Goal: Transaction & Acquisition: Purchase product/service

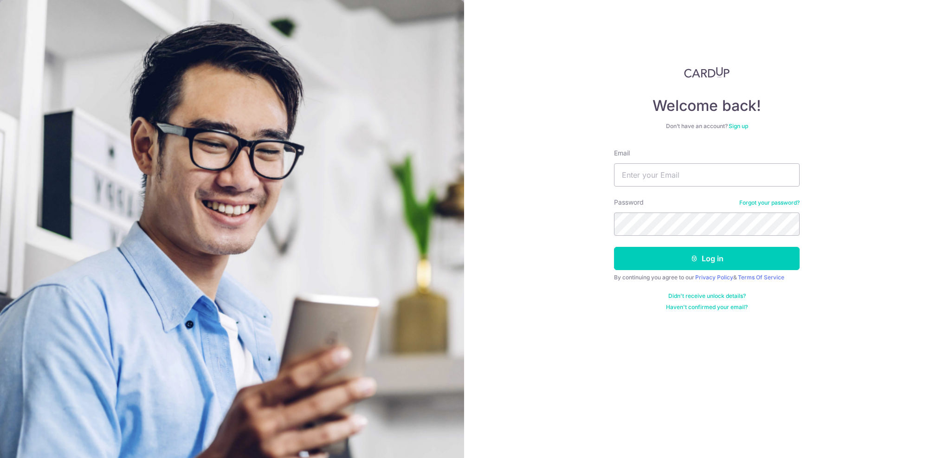
click at [688, 175] on input "Email" at bounding box center [707, 174] width 186 height 23
click at [658, 180] on input "Email" at bounding box center [707, 174] width 186 height 23
type input "morganvandol@gmail.com"
click at [675, 249] on button "Log in" at bounding box center [707, 258] width 186 height 23
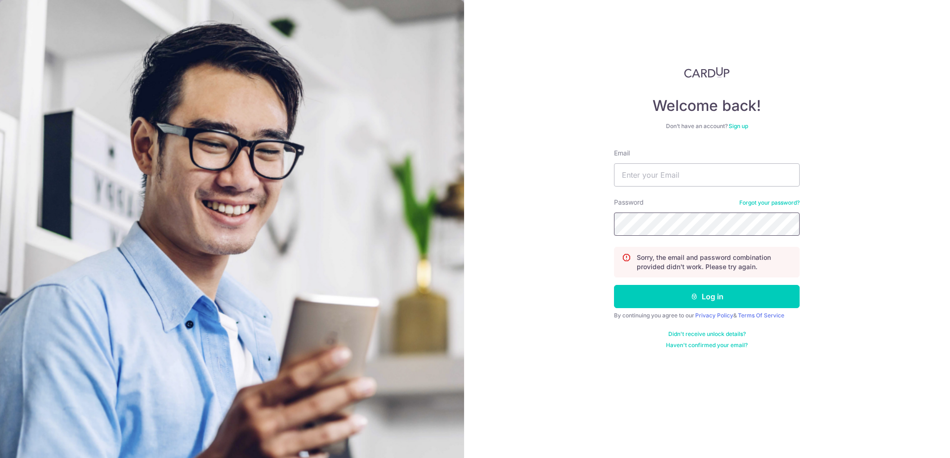
click at [707, 297] on button "Log in" at bounding box center [707, 296] width 186 height 23
type input "[EMAIL_ADDRESS][DOMAIN_NAME]"
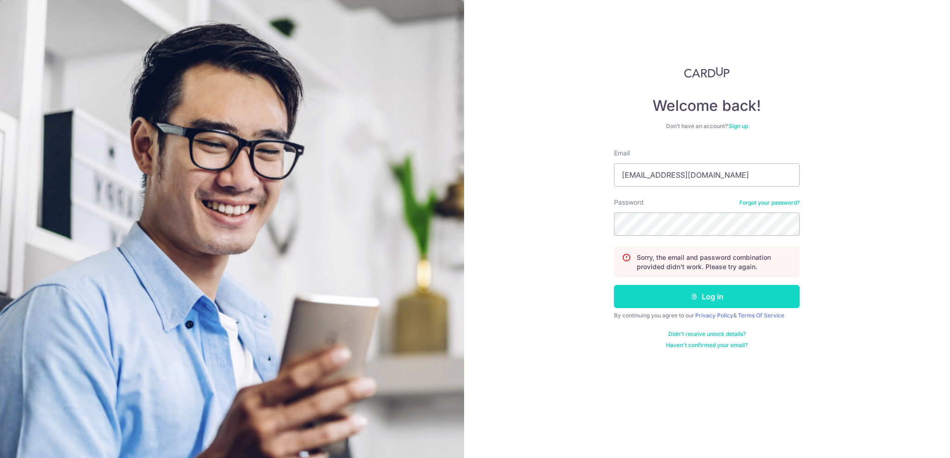
click at [698, 287] on button "Log in" at bounding box center [707, 296] width 186 height 23
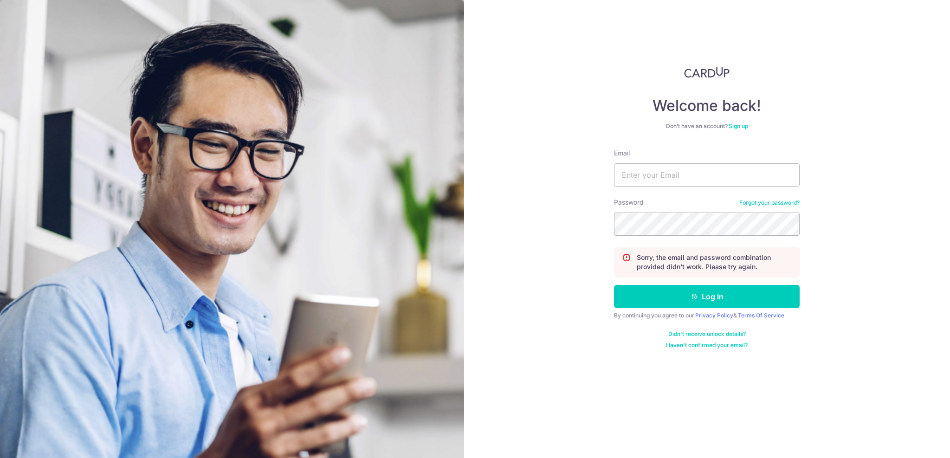
click at [760, 201] on link "Forgot your password?" at bounding box center [770, 202] width 60 height 7
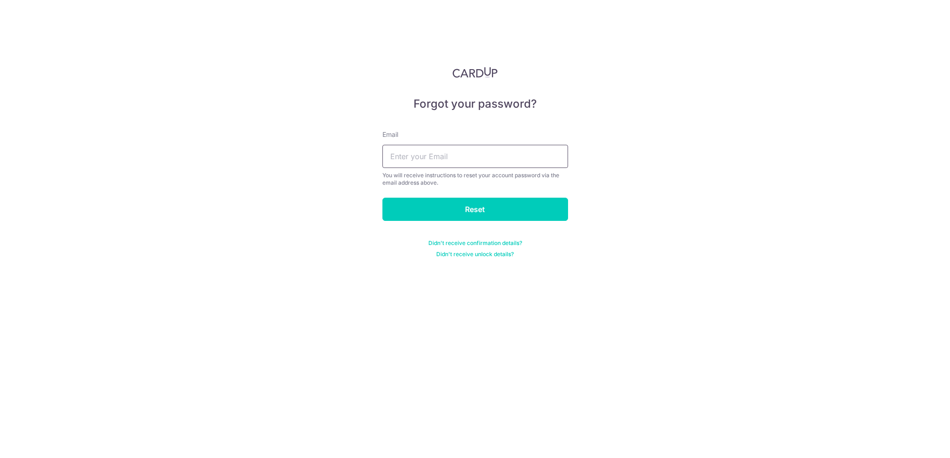
click at [496, 149] on input "text" at bounding box center [476, 156] width 186 height 23
type input "[EMAIL_ADDRESS][DOMAIN_NAME]"
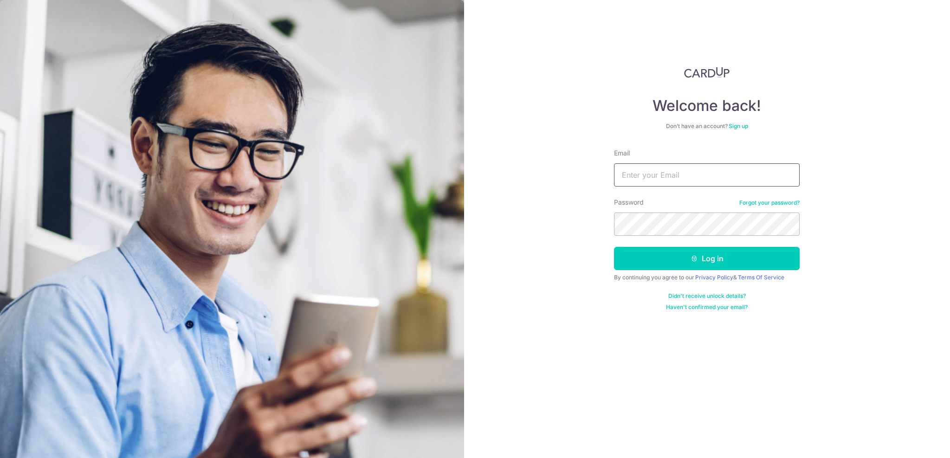
click at [688, 188] on form "Email Password Forgot your password? Log in By continuing you agree to our Priv…" at bounding box center [707, 230] width 186 height 162
type input "morganvandol@gmail.com"
click at [707, 259] on button "Log in" at bounding box center [707, 258] width 186 height 23
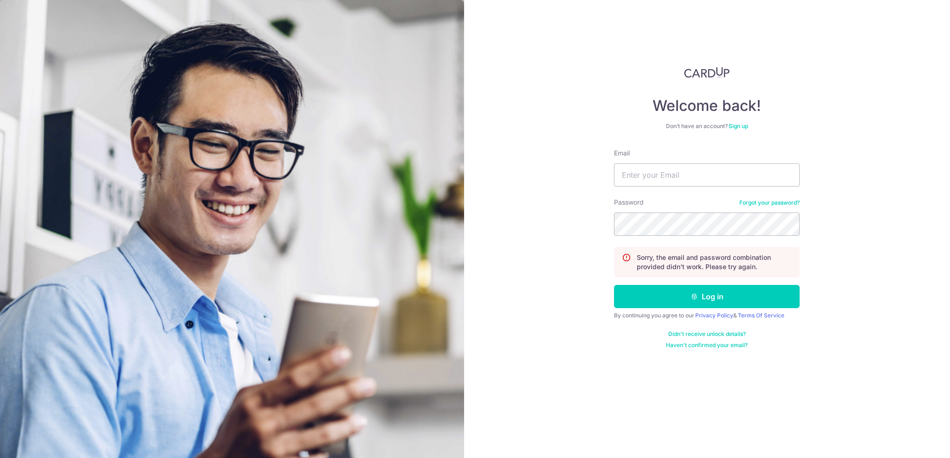
click at [766, 203] on link "Forgot your password?" at bounding box center [770, 202] width 60 height 7
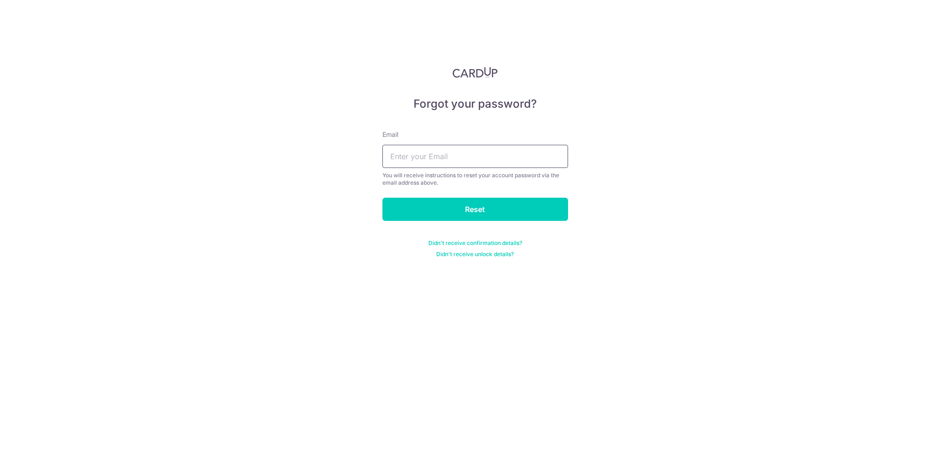
click at [475, 162] on input "text" at bounding box center [476, 156] width 186 height 23
type input "morganvandol@gmail.com"
click at [479, 208] on input "Reset" at bounding box center [476, 209] width 186 height 23
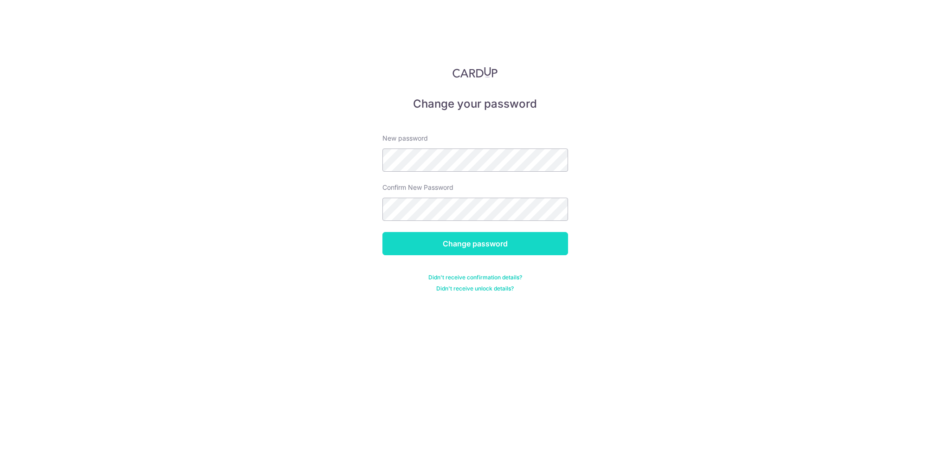
click at [469, 242] on input "Change password" at bounding box center [476, 243] width 186 height 23
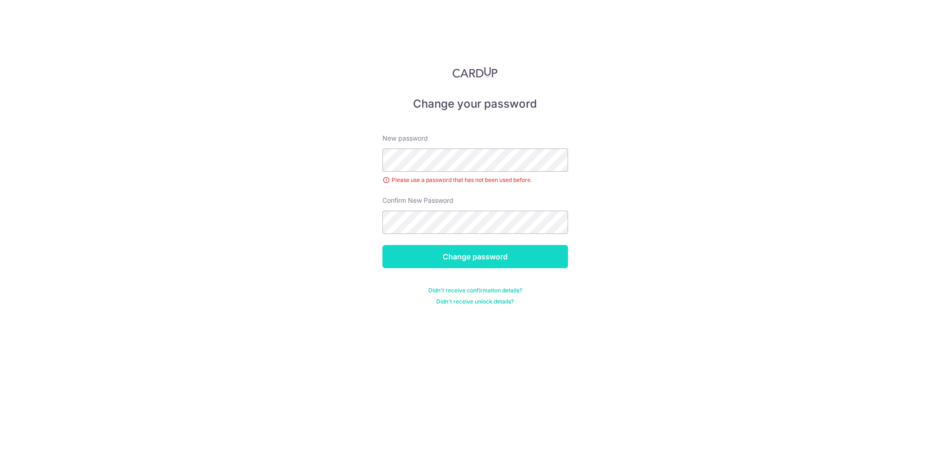
click at [447, 247] on input "Change password" at bounding box center [476, 256] width 186 height 23
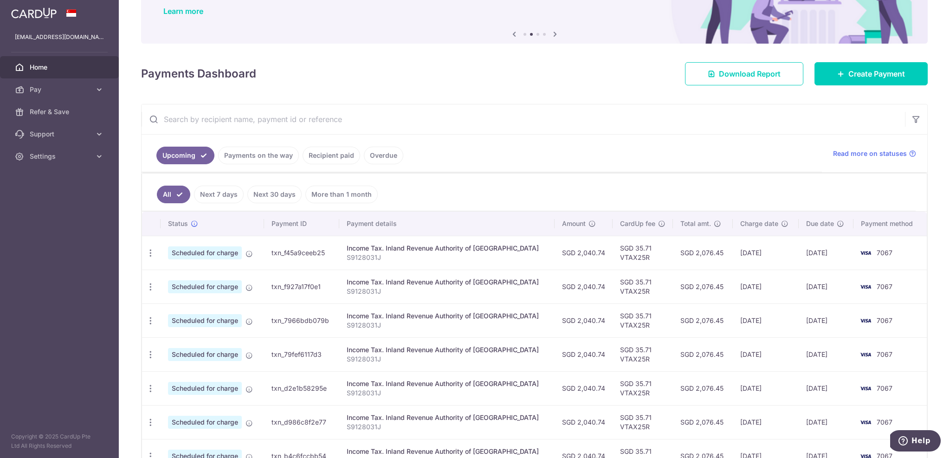
scroll to position [136, 0]
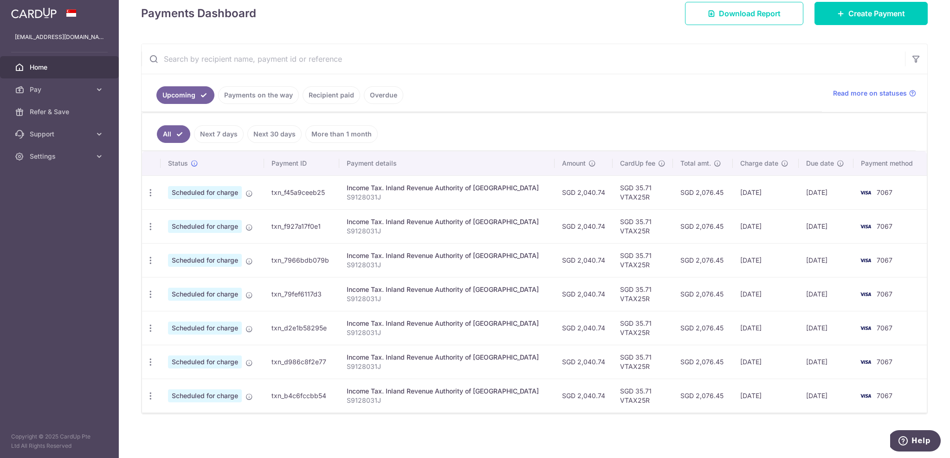
click at [337, 102] on link "Recipient paid" at bounding box center [332, 95] width 58 height 18
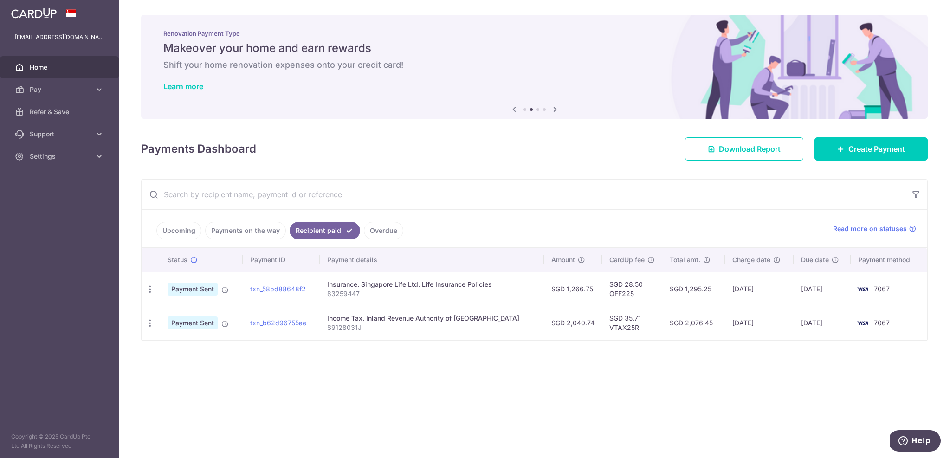
click at [190, 229] on link "Upcoming" at bounding box center [178, 231] width 45 height 18
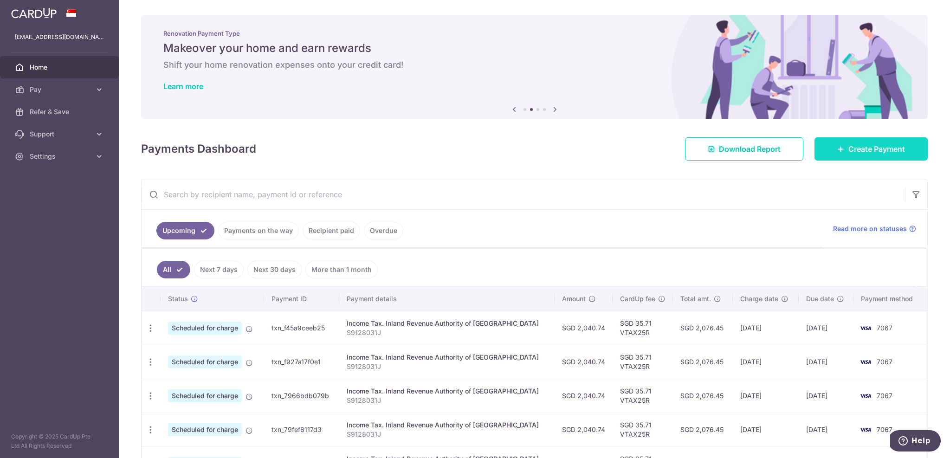
click at [864, 149] on span "Create Payment" at bounding box center [877, 148] width 57 height 11
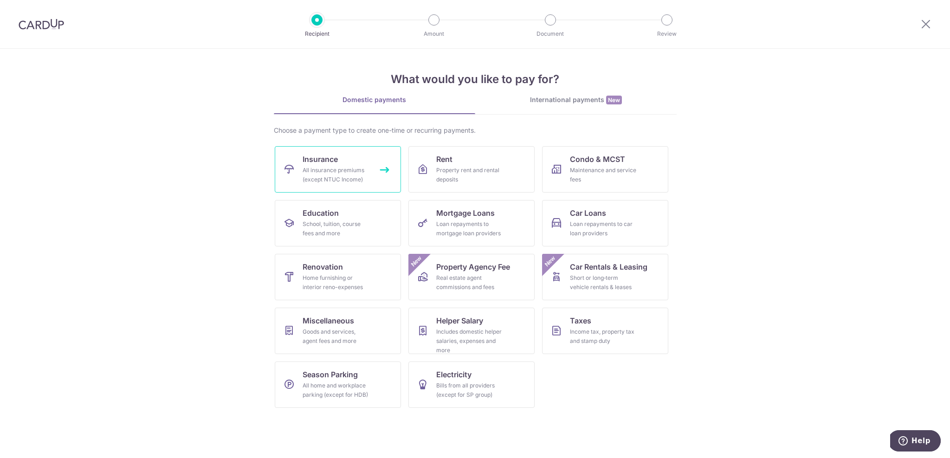
click at [351, 162] on link "Insurance All insurance premiums (except NTUC Income)" at bounding box center [338, 169] width 126 height 46
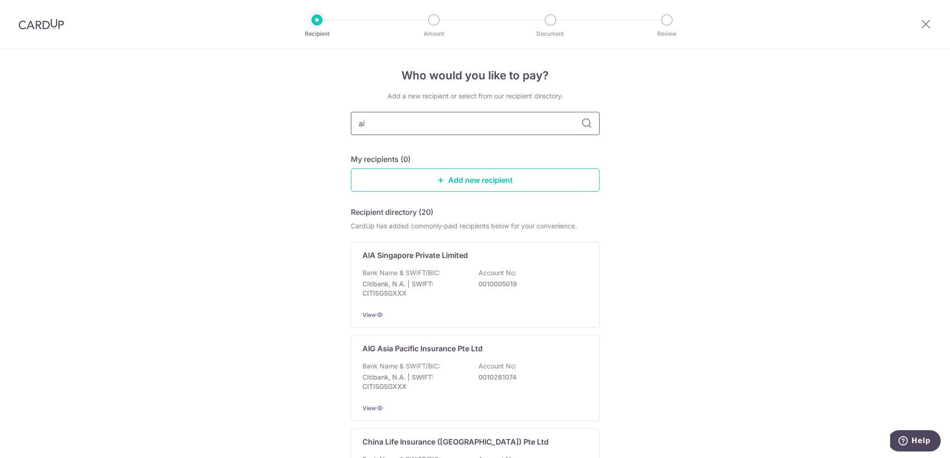
type input "aia"
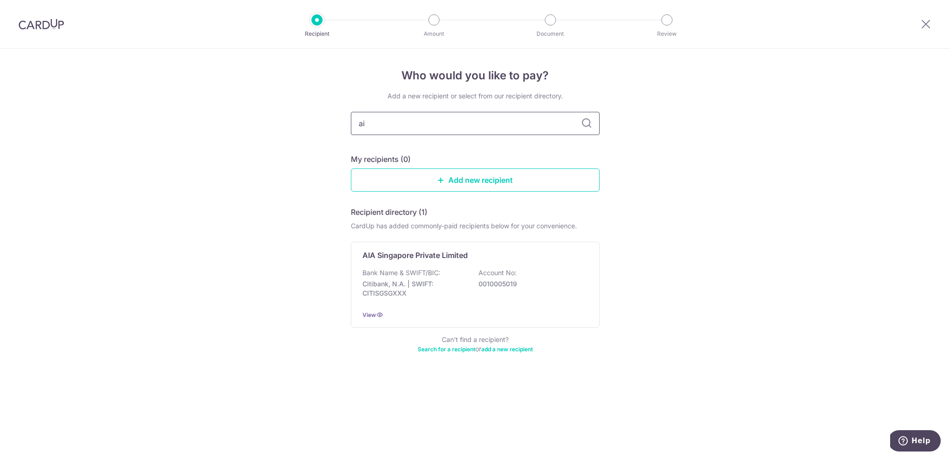
type input "a"
type input "aia"
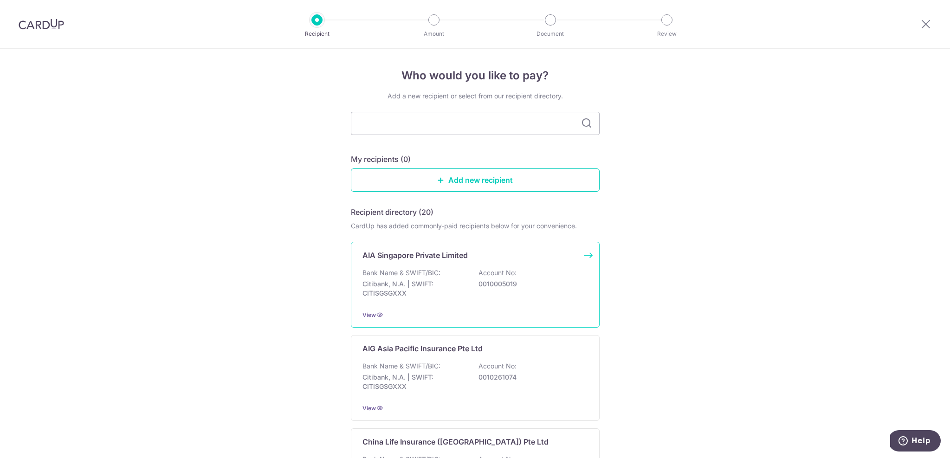
click at [426, 291] on p "Citibank, N.A. | SWIFT: CITISGSGXXX" at bounding box center [415, 288] width 104 height 19
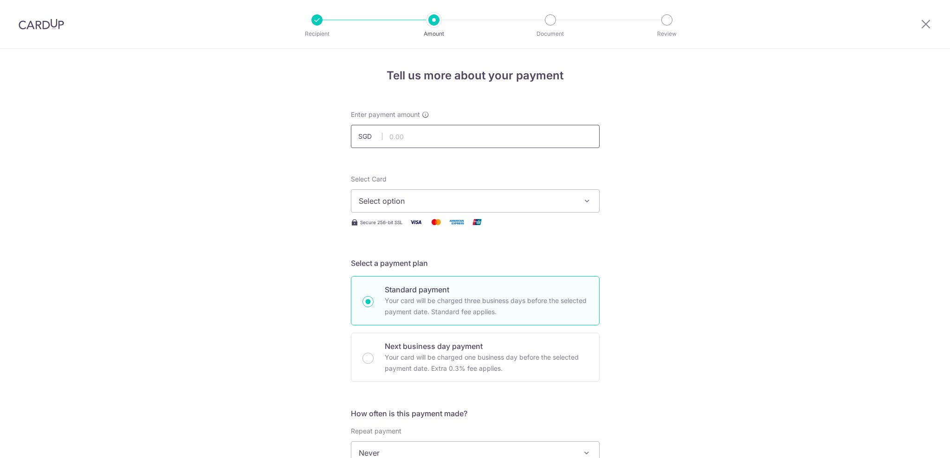
click at [411, 131] on input "text" at bounding box center [475, 136] width 249 height 23
click at [411, 200] on span "Select option" at bounding box center [467, 200] width 216 height 11
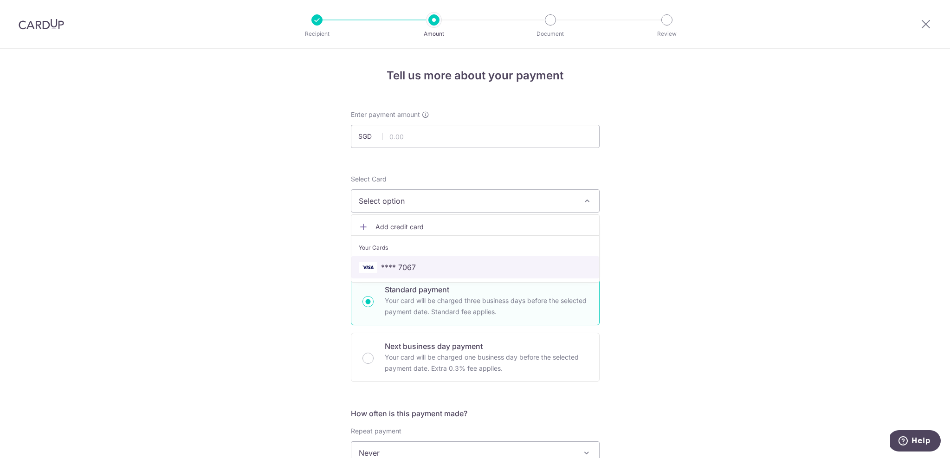
click at [412, 264] on span "**** 7067" at bounding box center [398, 267] width 35 height 11
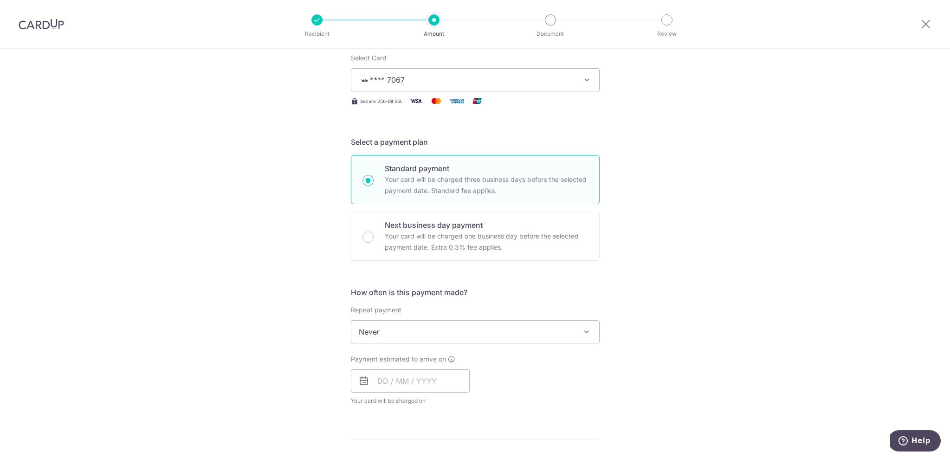
scroll to position [135, 0]
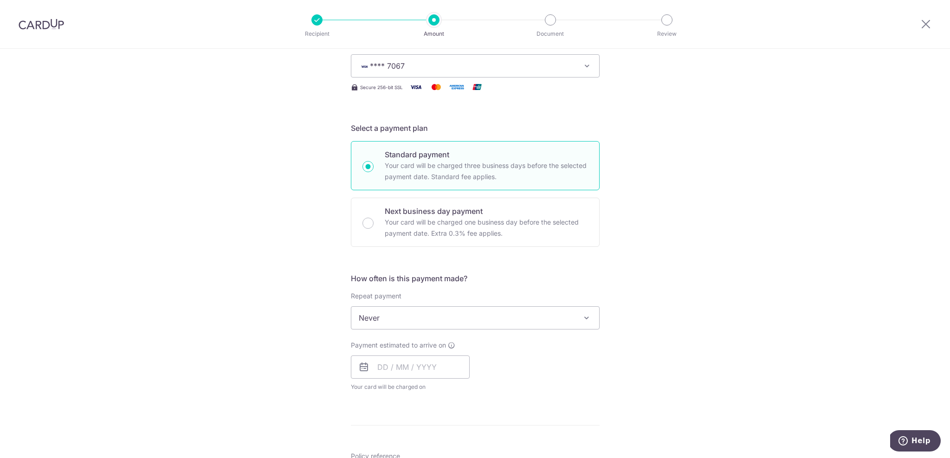
click at [473, 313] on span "Never" at bounding box center [475, 318] width 248 height 22
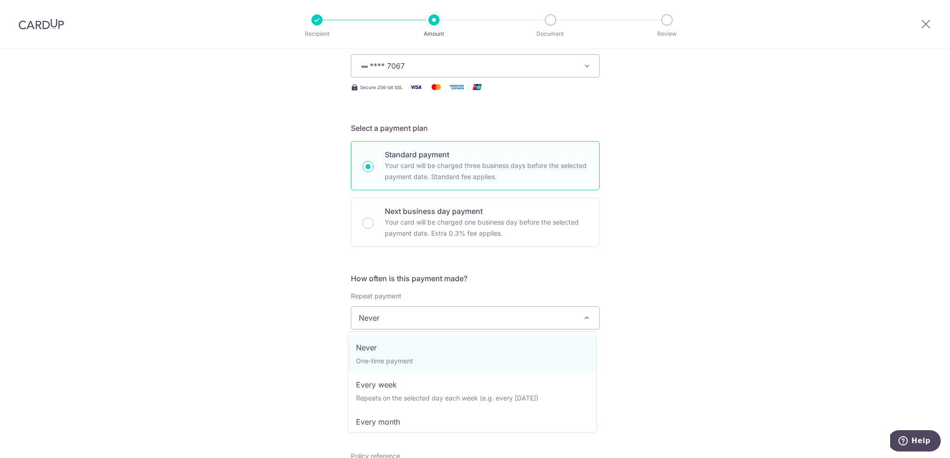
click at [401, 317] on span "Never" at bounding box center [475, 318] width 248 height 22
click at [273, 321] on div "Tell us more about your payment Enter payment amount SGD Select Card **** 7067 …" at bounding box center [475, 334] width 950 height 840
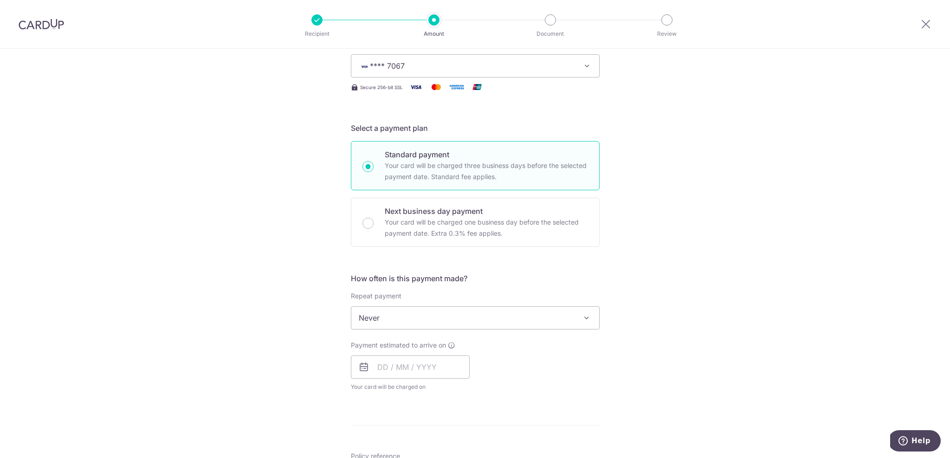
scroll to position [195, 0]
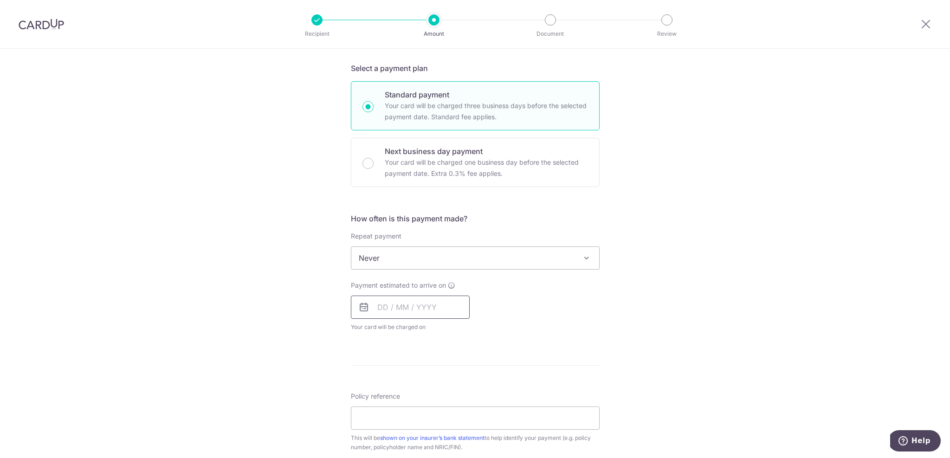
click at [385, 310] on input "text" at bounding box center [410, 307] width 119 height 23
click at [443, 370] on link "4" at bounding box center [444, 373] width 15 height 15
type input "[DATE]"
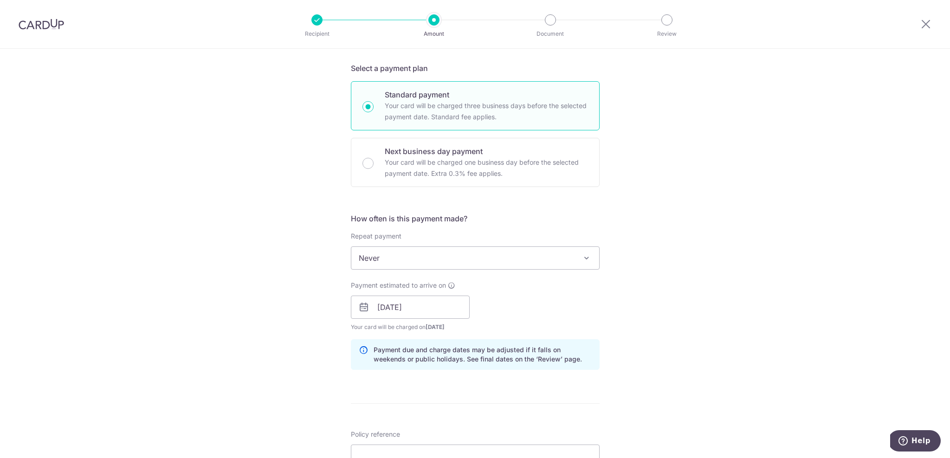
scroll to position [349, 0]
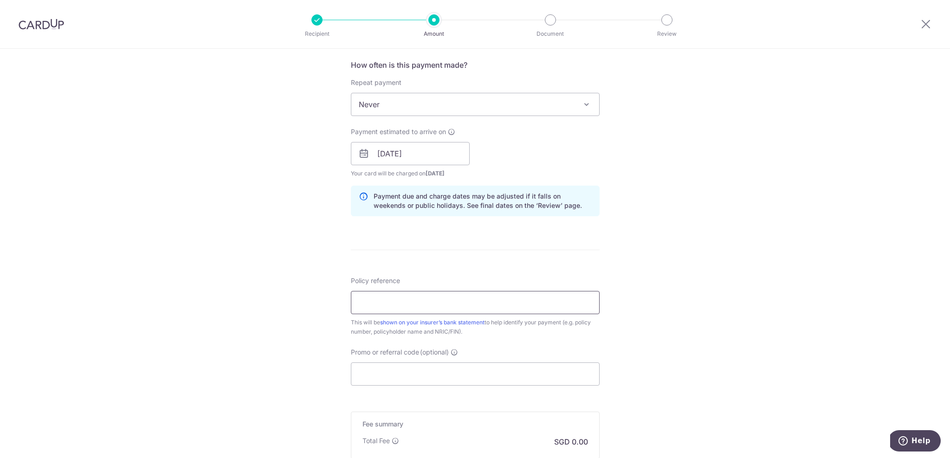
click at [369, 312] on input "Policy reference" at bounding box center [475, 302] width 249 height 23
click at [382, 305] on input "Policy reference" at bounding box center [475, 302] width 249 height 23
click at [315, 270] on div "Tell us more about your payment Enter payment amount SGD Select Card **** 7067 …" at bounding box center [475, 139] width 950 height 878
click at [379, 372] on input "Promo or referral code (optional)" at bounding box center [475, 374] width 249 height 23
click at [416, 296] on input "Policy reference" at bounding box center [475, 302] width 249 height 23
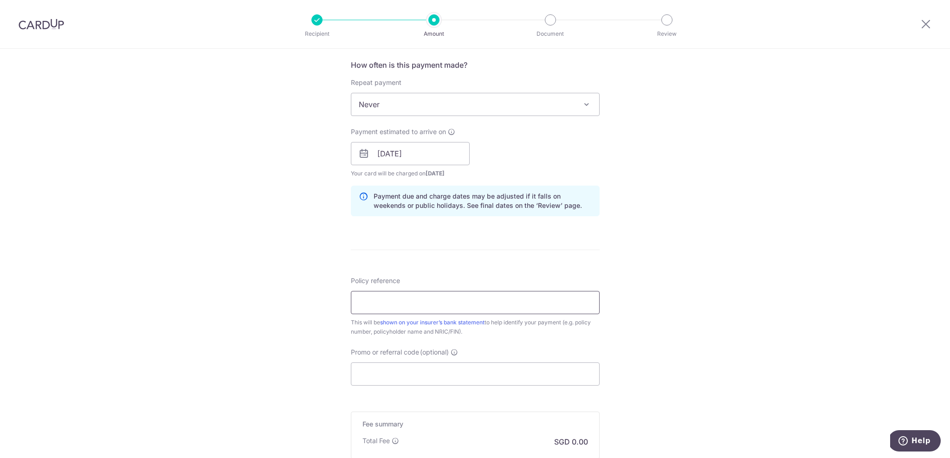
paste input "H220489320"
type input "H220489320"
click at [714, 286] on div "Tell us more about your payment Enter payment amount SGD Select Card **** 7067 …" at bounding box center [475, 139] width 950 height 878
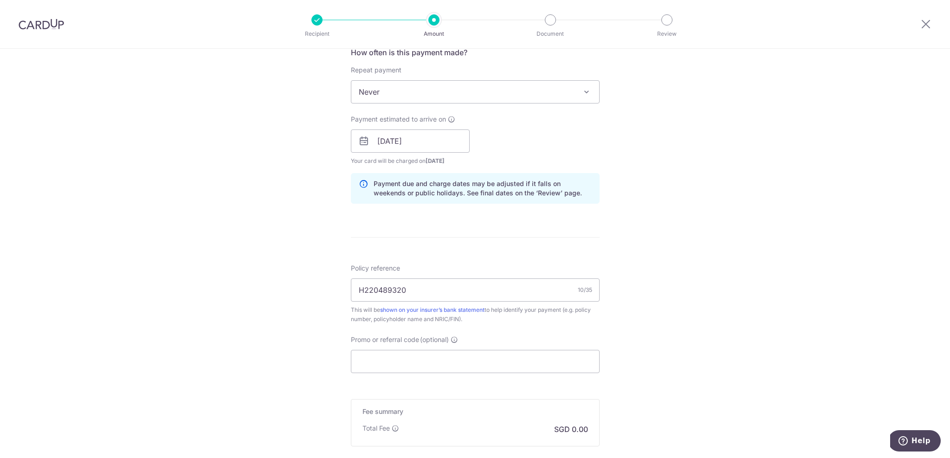
scroll to position [385, 0]
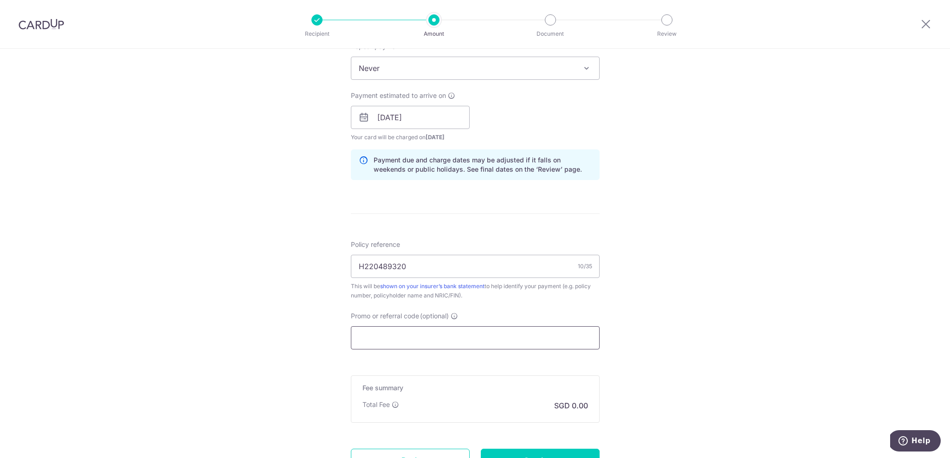
click at [457, 338] on input "Promo or referral code (optional)" at bounding box center [475, 337] width 249 height 23
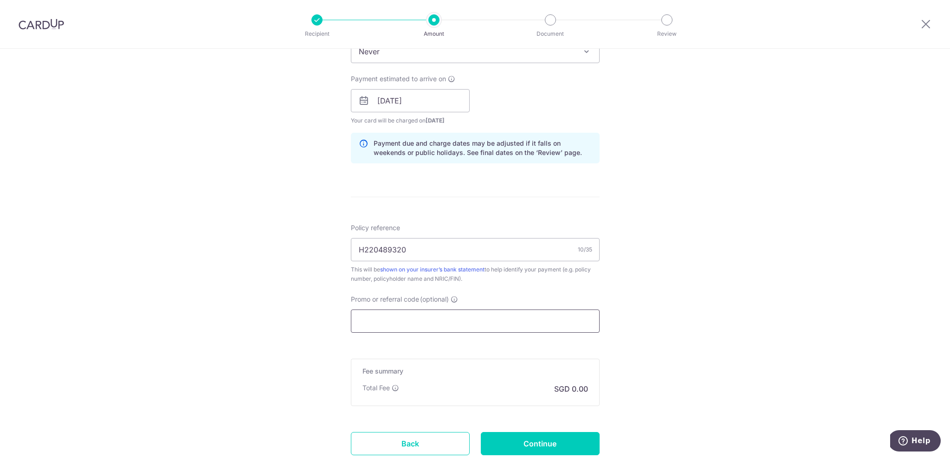
scroll to position [468, 0]
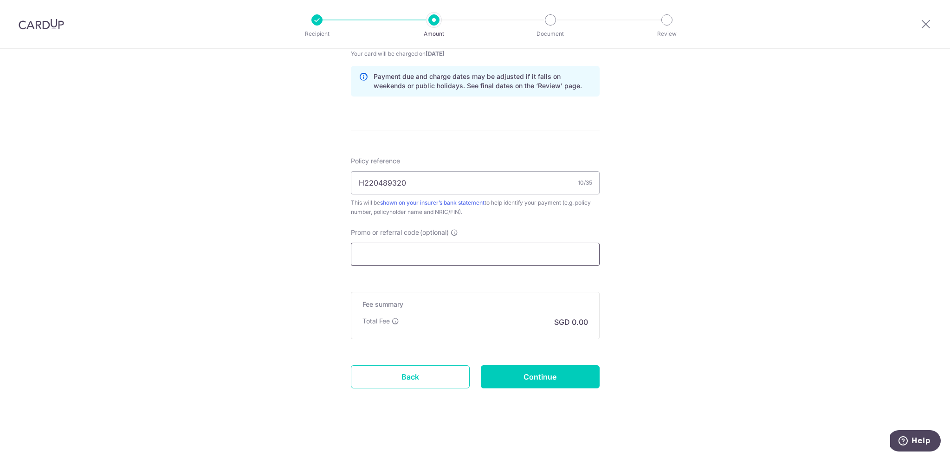
paste input "OFF225"
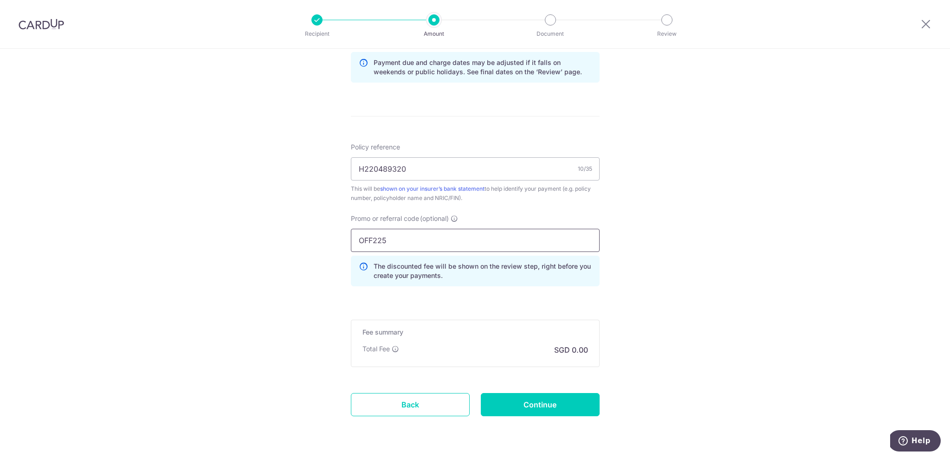
scroll to position [510, 0]
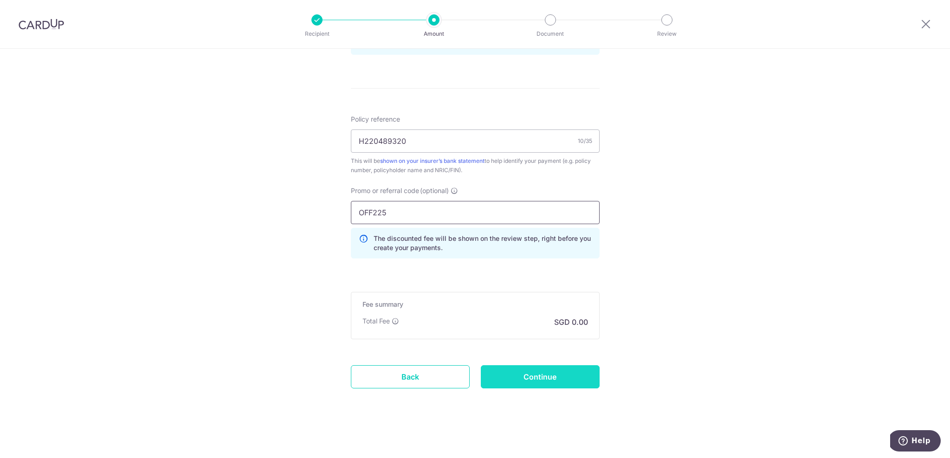
type input "OFF225"
click at [537, 378] on input "Continue" at bounding box center [540, 376] width 119 height 23
type input "Create Schedule"
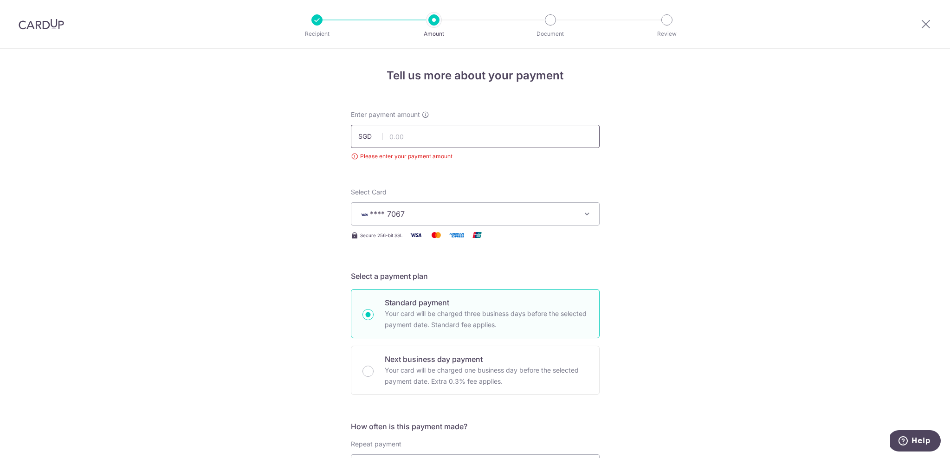
click at [439, 136] on input "text" at bounding box center [475, 136] width 249 height 23
type input "1,202.74"
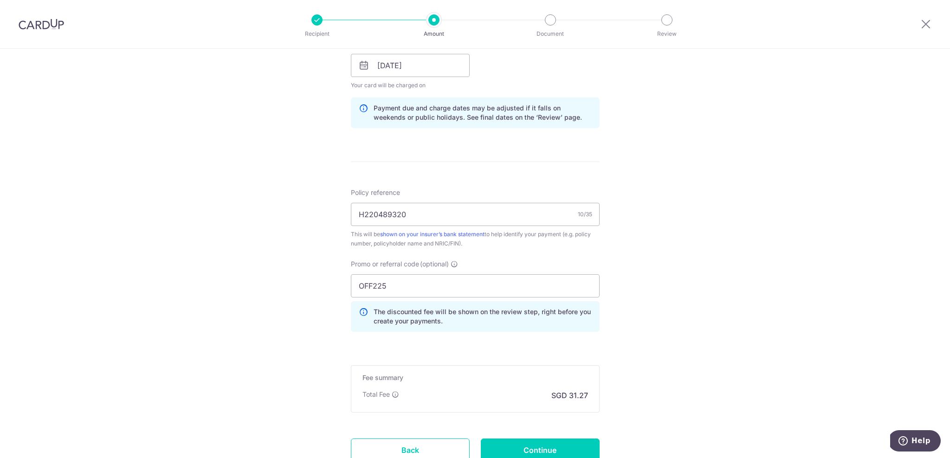
scroll to position [523, 0]
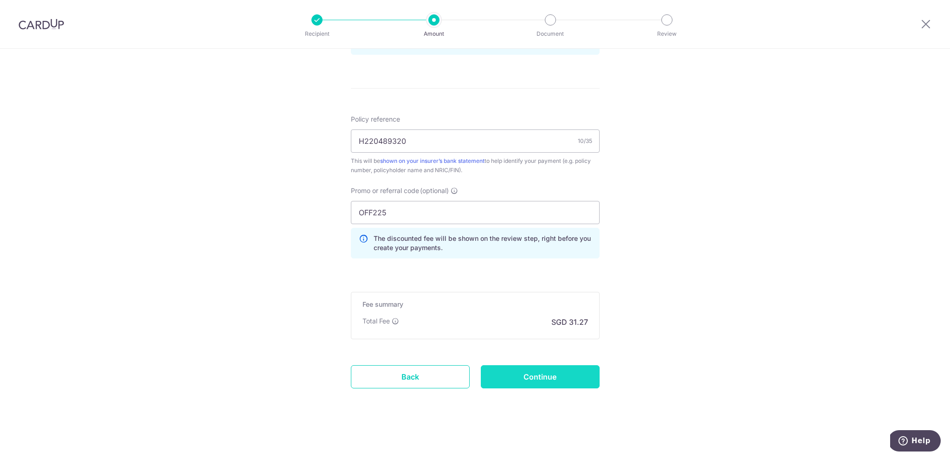
click at [515, 378] on input "Continue" at bounding box center [540, 376] width 119 height 23
type input "Create Schedule"
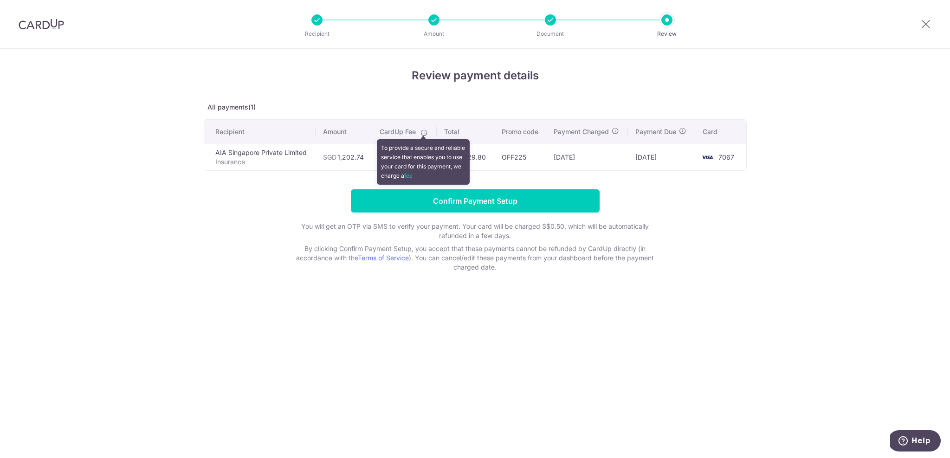
click at [424, 134] on icon at bounding box center [424, 132] width 7 height 7
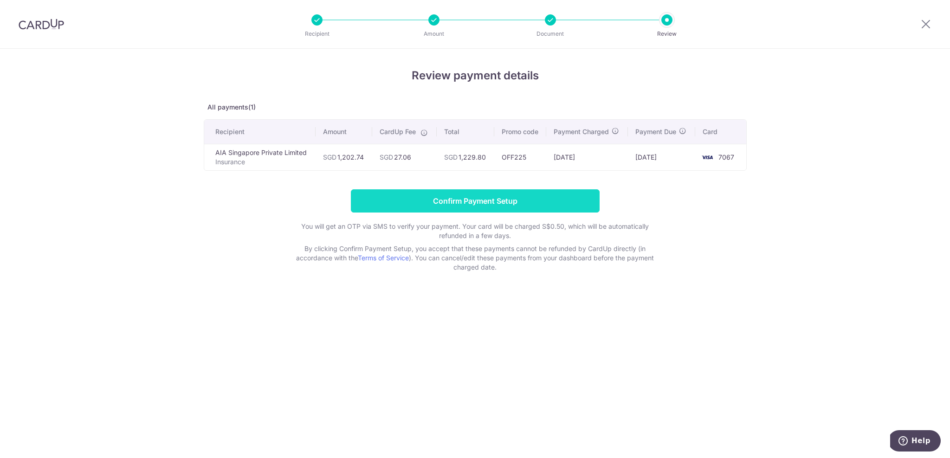
click at [497, 200] on input "Confirm Payment Setup" at bounding box center [475, 200] width 249 height 23
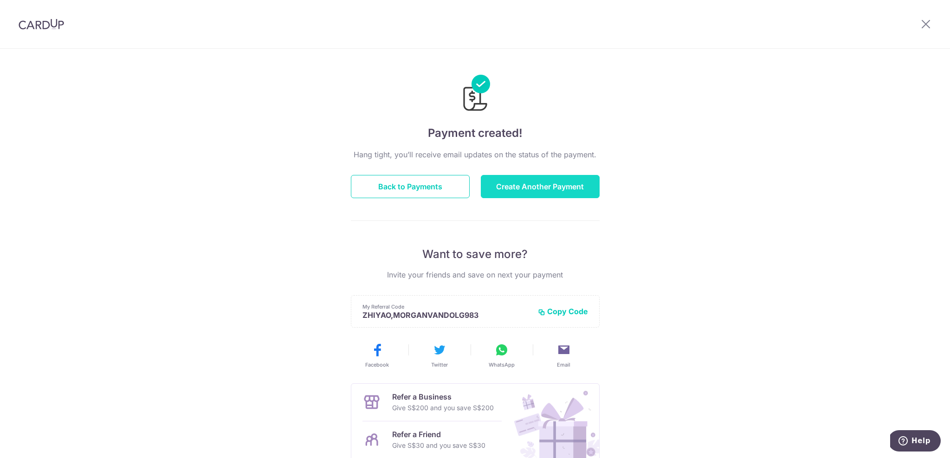
click at [530, 188] on button "Create Another Payment" at bounding box center [540, 186] width 119 height 23
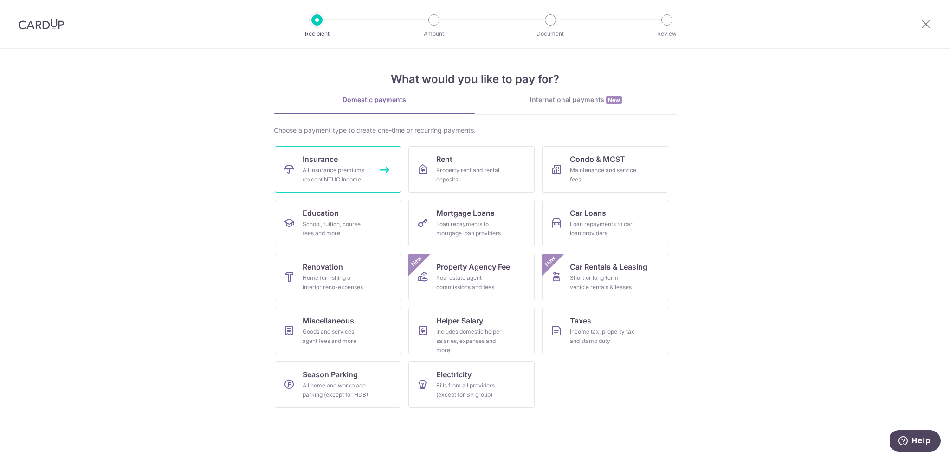
click at [334, 175] on div "All insurance premiums (except NTUC Income)" at bounding box center [336, 175] width 67 height 19
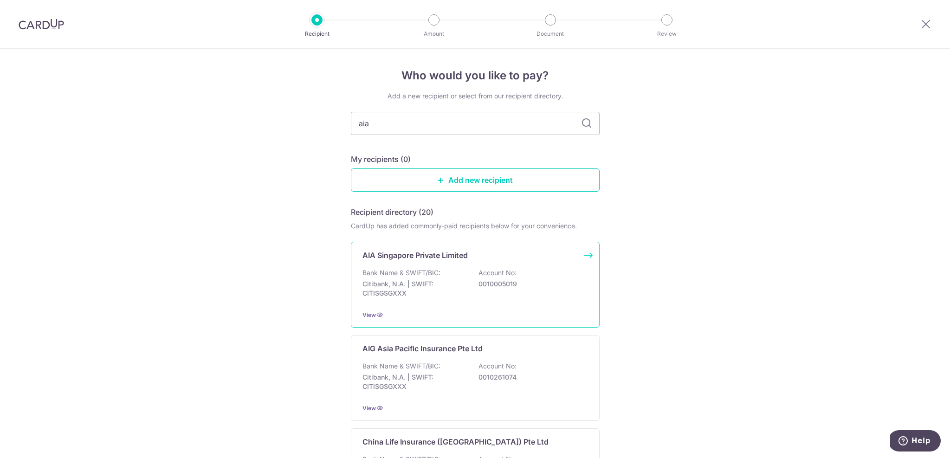
type input "aia"
click at [403, 281] on p "Citibank, N.A. | SWIFT: CITISGSGXXX" at bounding box center [415, 288] width 104 height 19
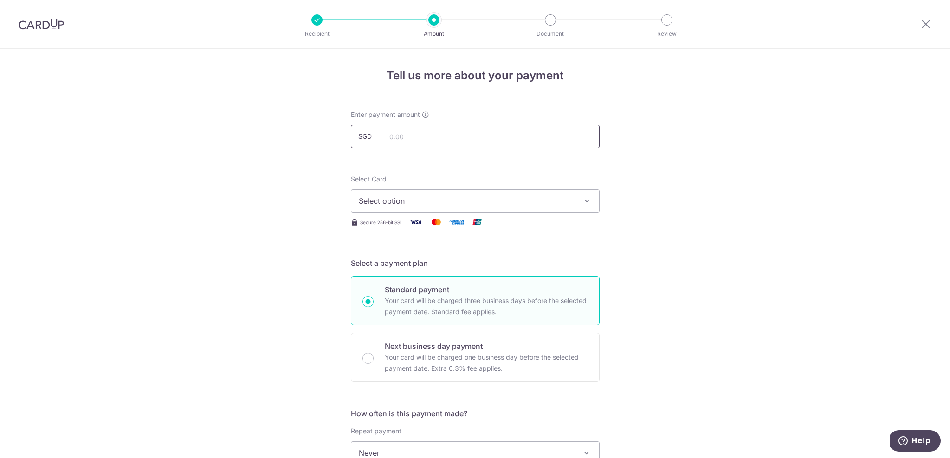
click at [441, 143] on input "text" at bounding box center [475, 136] width 249 height 23
type input "2,587.84"
click at [456, 199] on span "Select option" at bounding box center [467, 200] width 216 height 11
click at [399, 264] on span "**** 7067" at bounding box center [398, 267] width 35 height 11
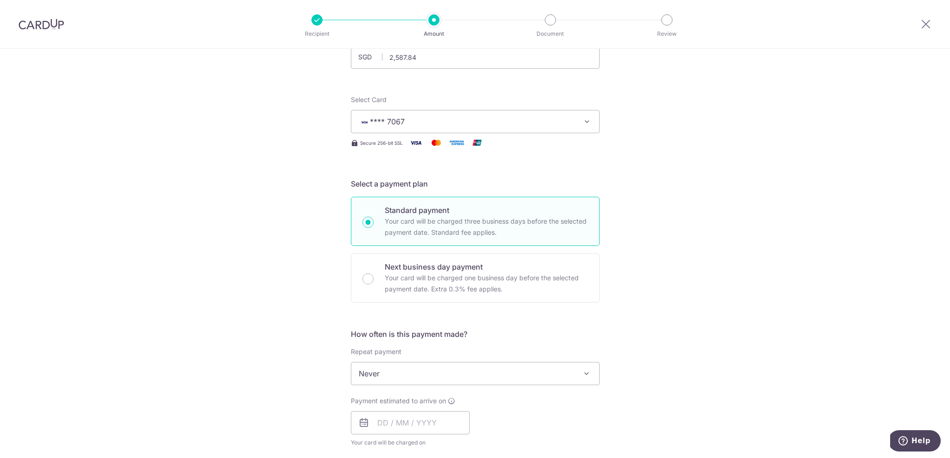
scroll to position [97, 0]
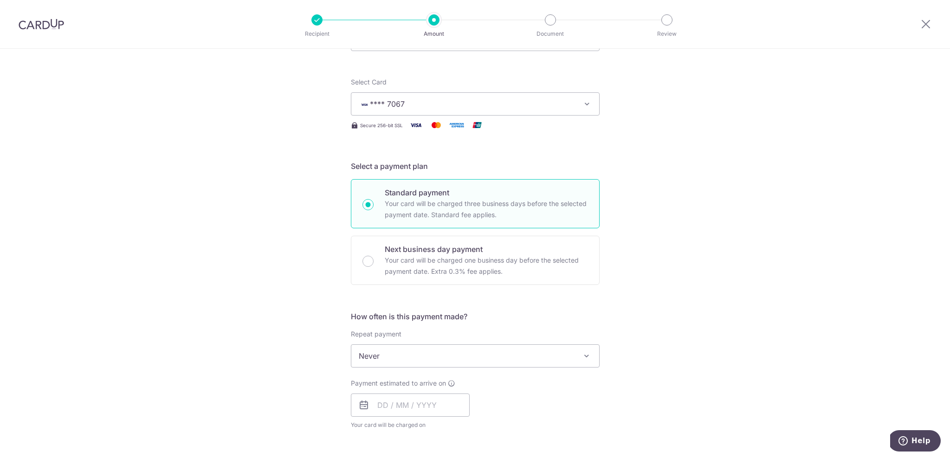
click at [387, 356] on span "Never" at bounding box center [475, 356] width 248 height 22
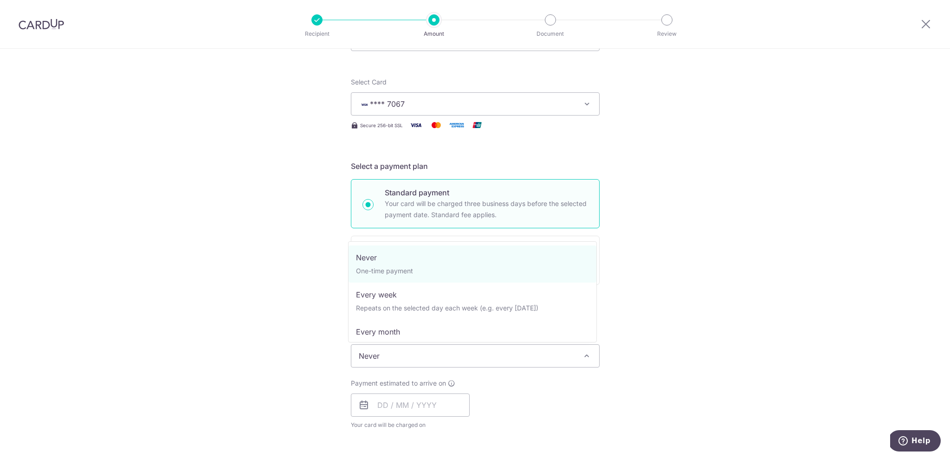
click at [282, 306] on div "Tell us more about your payment Enter payment amount SGD 2,587.84 2587.84 Selec…" at bounding box center [475, 372] width 950 height 840
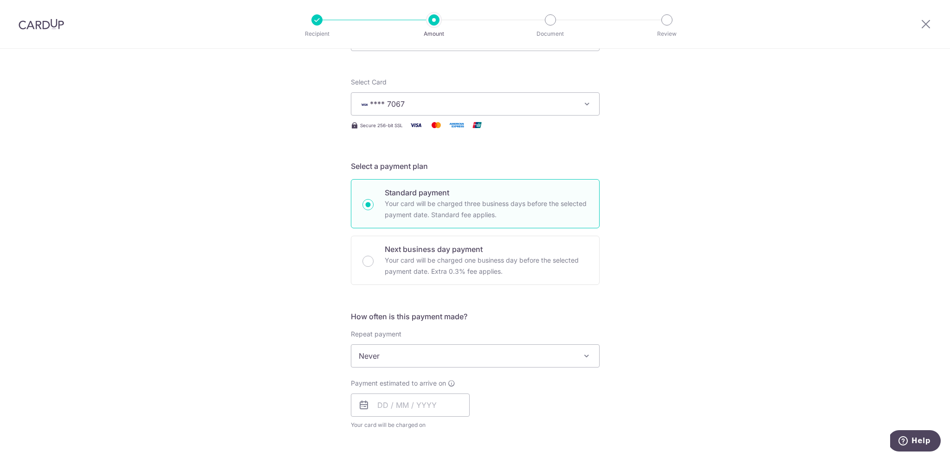
scroll to position [249, 0]
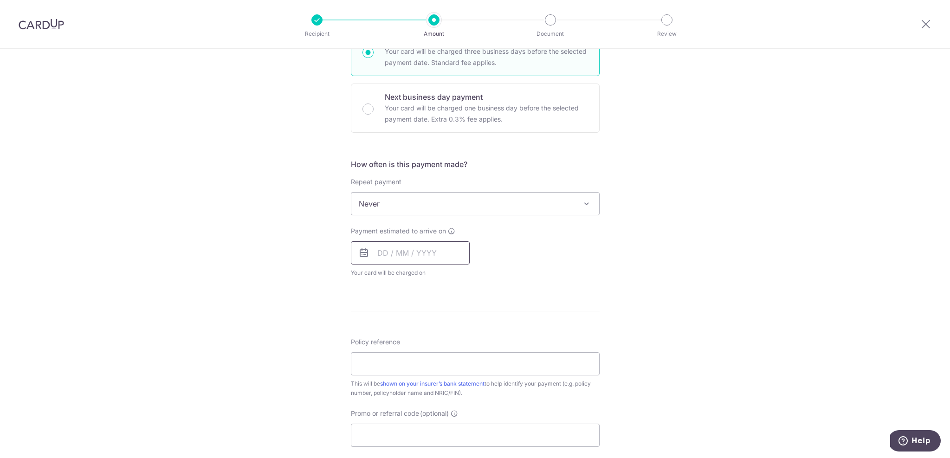
click at [375, 247] on input "text" at bounding box center [410, 252] width 119 height 23
click at [441, 321] on link "4" at bounding box center [444, 319] width 15 height 15
type input "[DATE]"
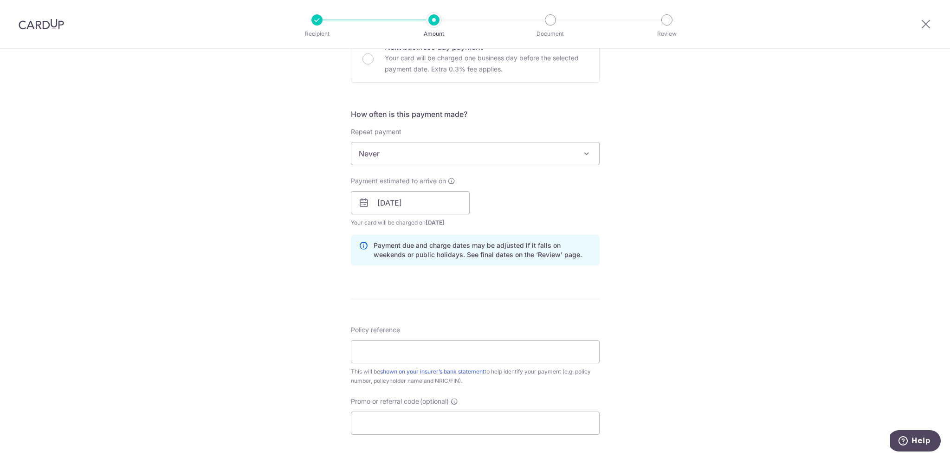
scroll to position [384, 0]
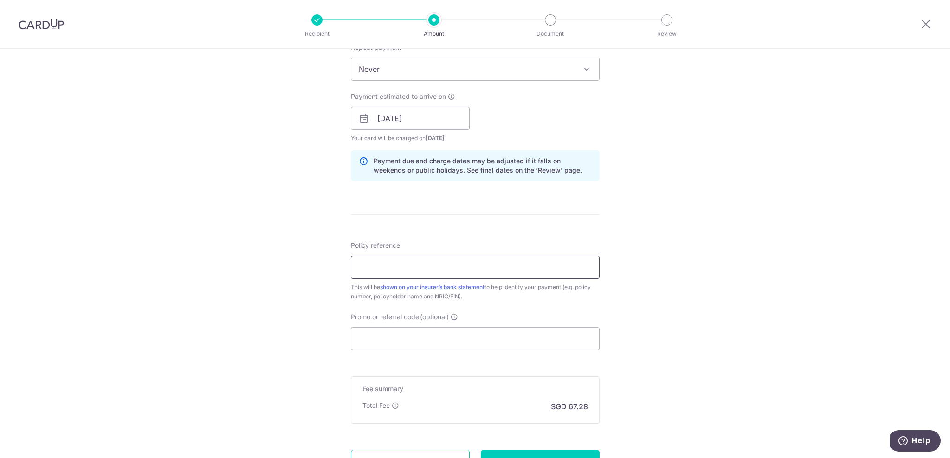
click at [407, 270] on input "Policy reference" at bounding box center [475, 267] width 249 height 23
paste input "L549889740"
type input "L549889740"
click at [292, 279] on div "Tell us more about your payment Enter payment amount SGD 2,587.84 2587.84 Selec…" at bounding box center [475, 104] width 950 height 878
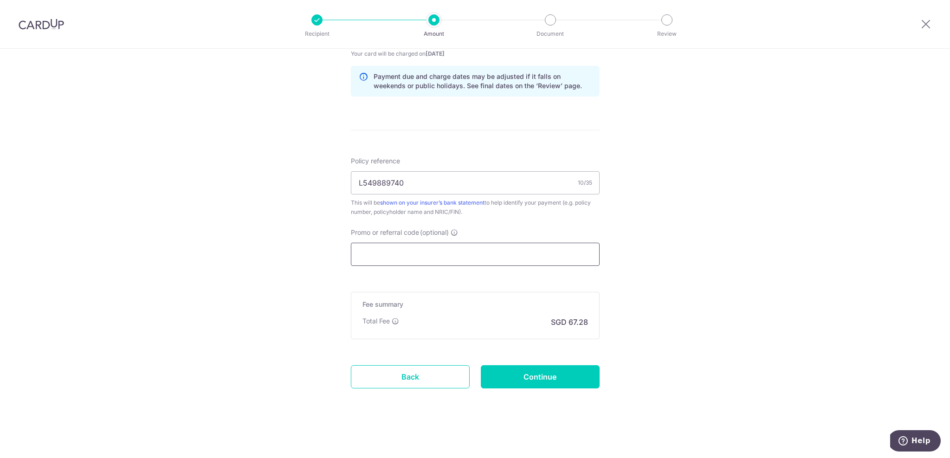
click at [451, 260] on input "Promo or referral code (optional)" at bounding box center [475, 254] width 249 height 23
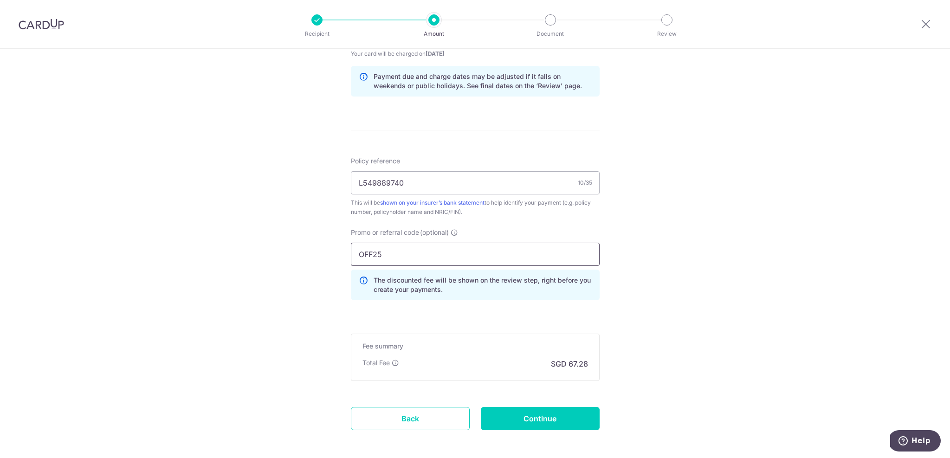
type input "OFF25"
click at [698, 265] on div "Tell us more about your payment Enter payment amount SGD 2,587.84 2587.84 Selec…" at bounding box center [475, 40] width 950 height 920
click at [543, 419] on input "Continue" at bounding box center [540, 418] width 119 height 23
type input "Create Schedule"
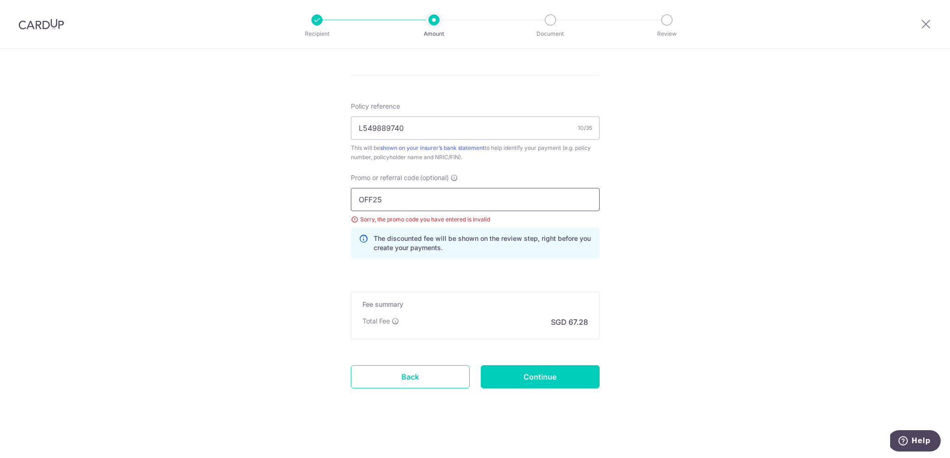
click at [376, 197] on input "OFF25" at bounding box center [475, 199] width 249 height 23
type input "OFF225"
click at [508, 370] on input "Continue" at bounding box center [540, 376] width 119 height 23
type input "Update Schedule"
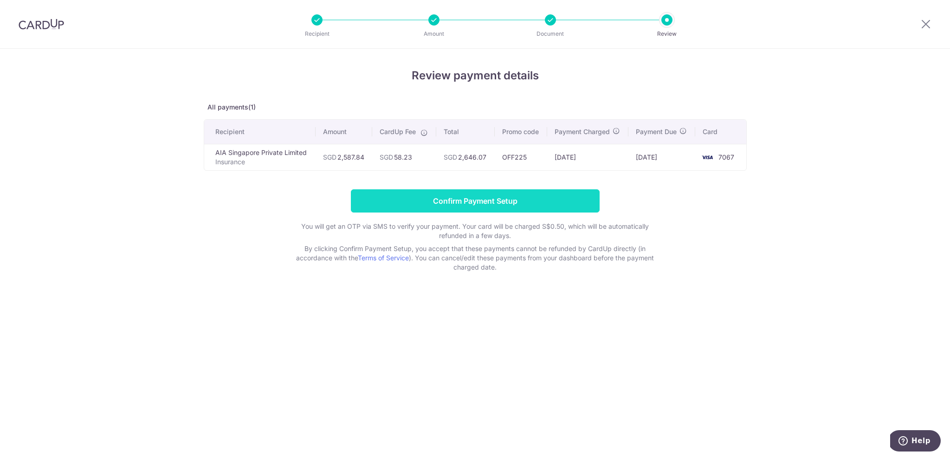
click at [422, 196] on input "Confirm Payment Setup" at bounding box center [475, 200] width 249 height 23
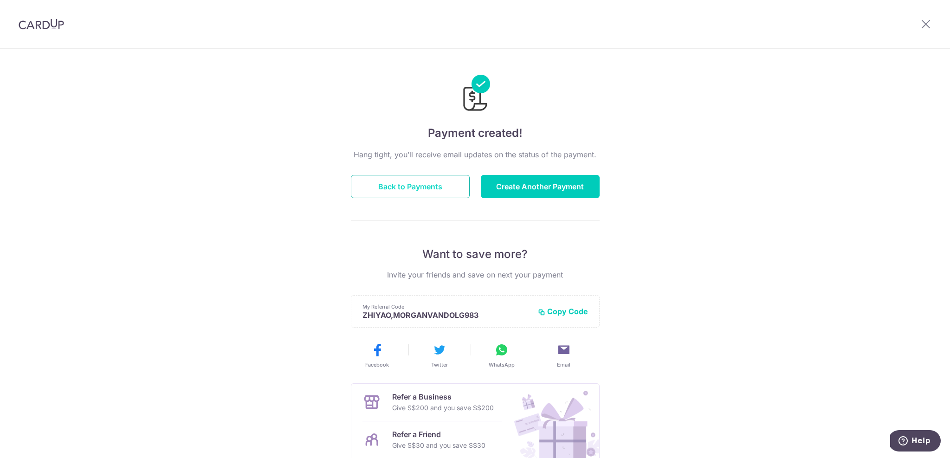
click at [435, 191] on button "Back to Payments" at bounding box center [410, 186] width 119 height 23
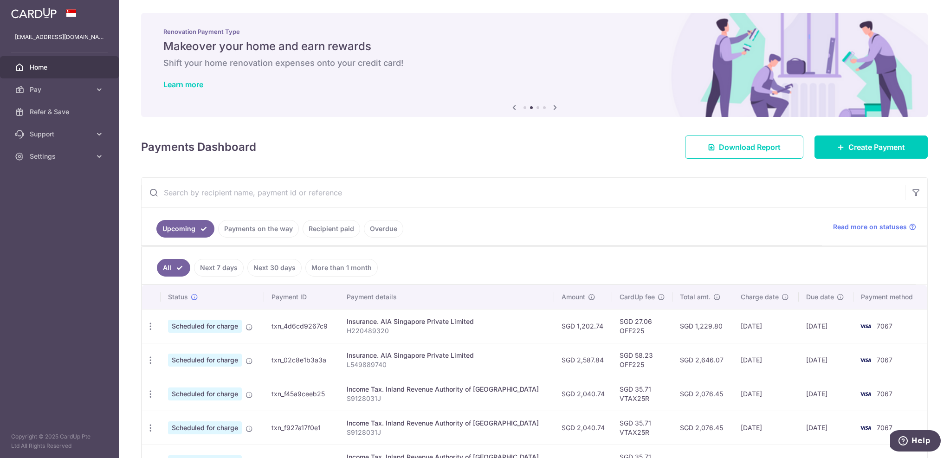
scroll to position [4, 0]
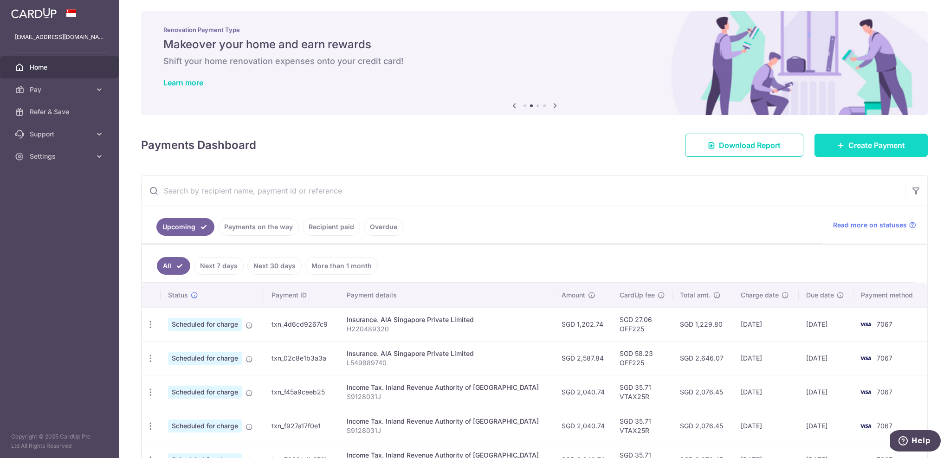
click at [849, 146] on span "Create Payment" at bounding box center [877, 145] width 57 height 11
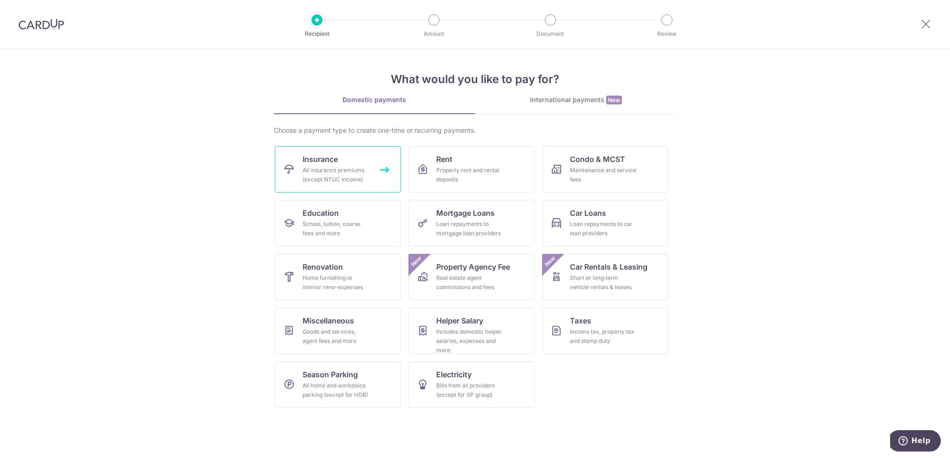
click at [349, 169] on div "All insurance premiums (except NTUC Income)" at bounding box center [336, 175] width 67 height 19
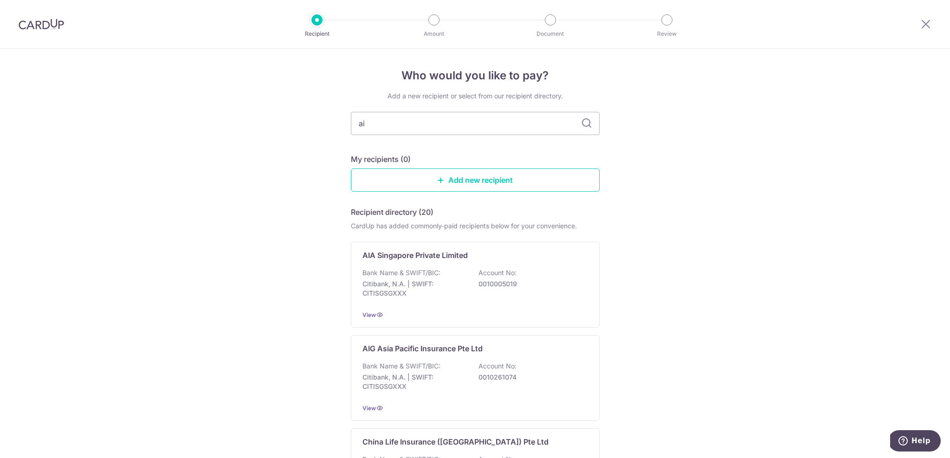
type input "aia"
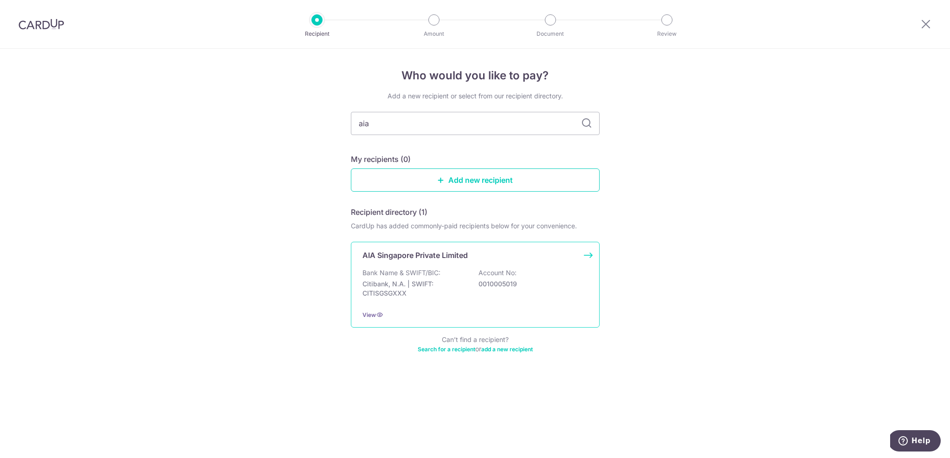
click at [438, 259] on p "AIA Singapore Private Limited" at bounding box center [415, 255] width 105 height 11
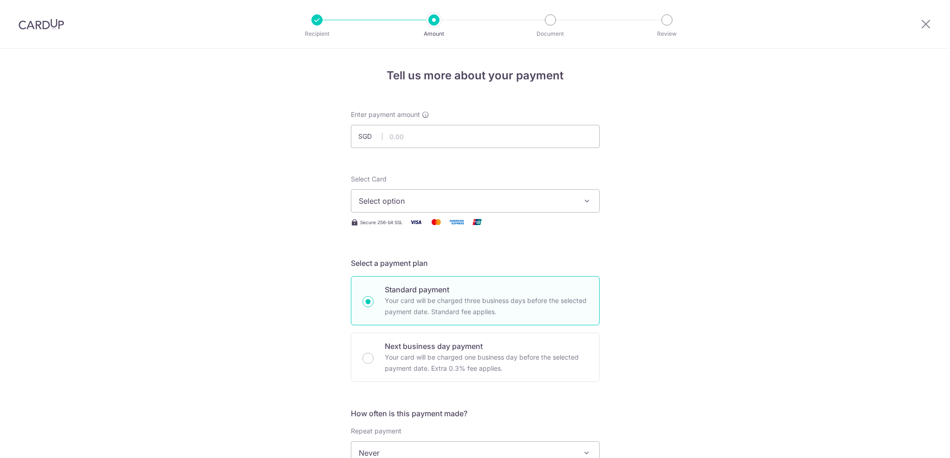
click at [447, 199] on span "Select option" at bounding box center [467, 200] width 216 height 11
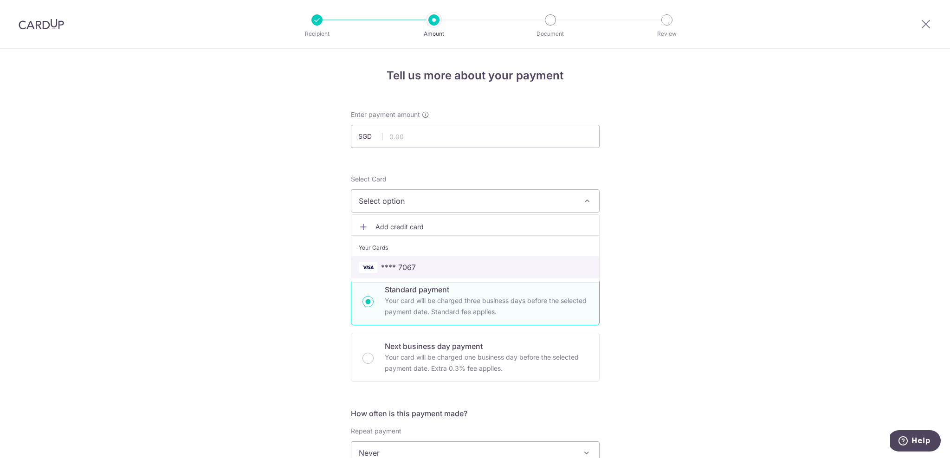
click at [407, 271] on span "**** 7067" at bounding box center [398, 267] width 35 height 11
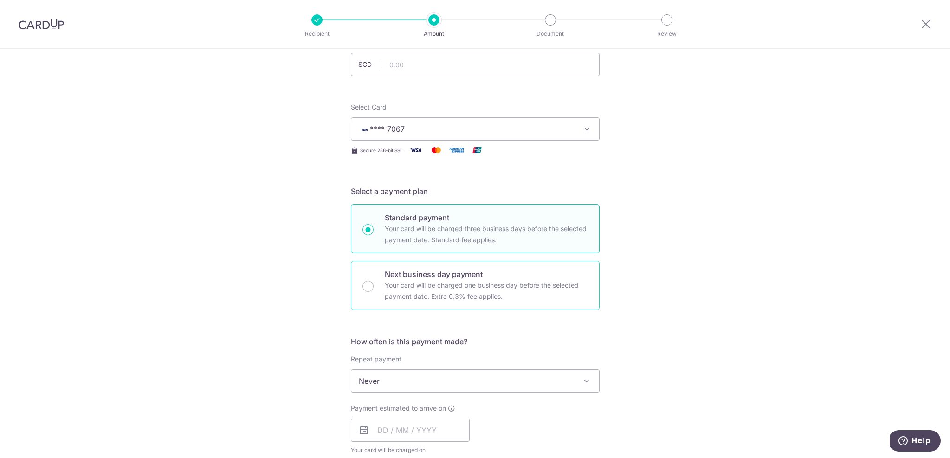
scroll to position [144, 0]
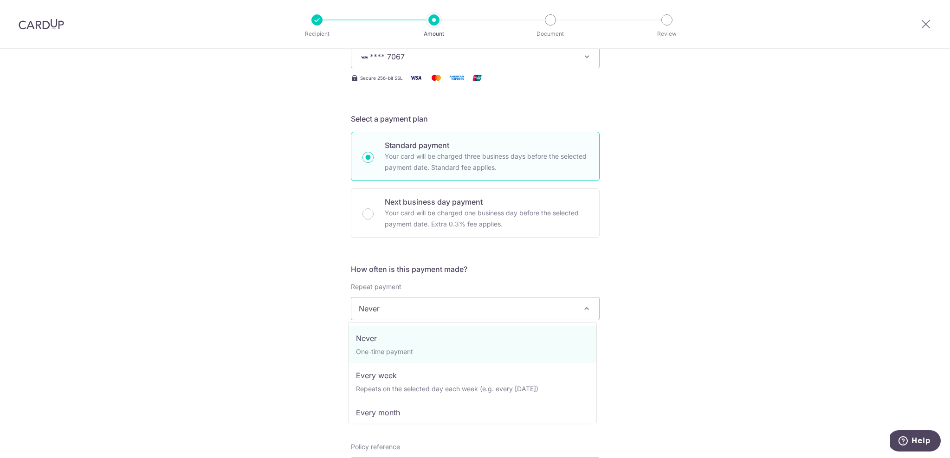
click at [414, 302] on span "Never" at bounding box center [475, 309] width 248 height 22
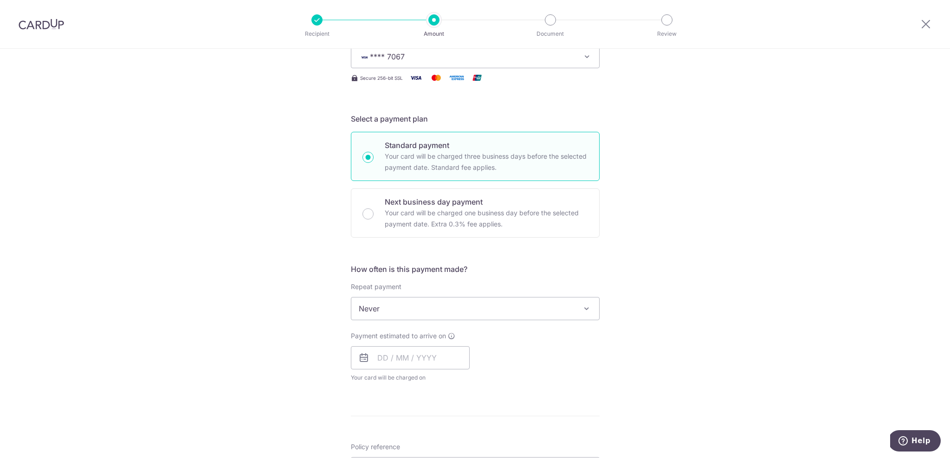
scroll to position [162, 0]
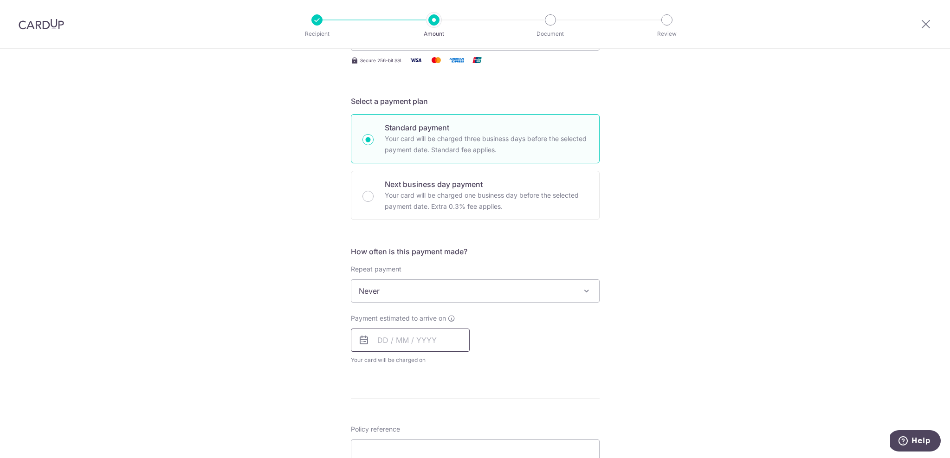
click at [376, 332] on input "text" at bounding box center [410, 340] width 119 height 23
click at [439, 405] on link "4" at bounding box center [444, 406] width 15 height 15
type input "04/09/2025"
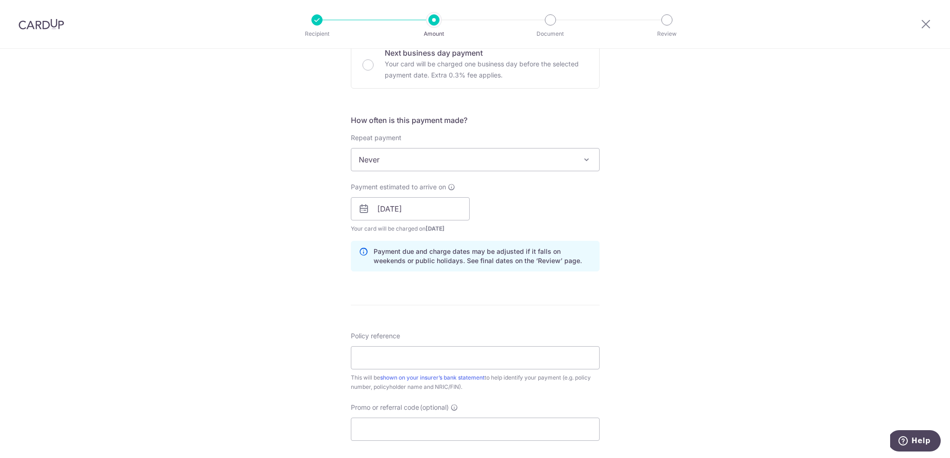
scroll to position [364, 0]
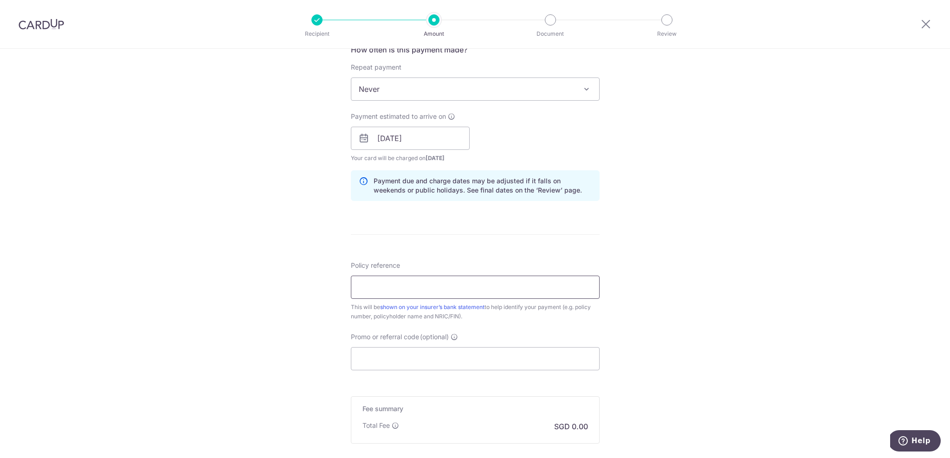
click at [401, 295] on input "Policy reference" at bounding box center [475, 287] width 249 height 23
paste input "L549889753"
type input "L549889753"
click at [277, 280] on div "Tell us more about your payment Enter payment amount SGD Select Card **** 7067 …" at bounding box center [475, 124] width 950 height 878
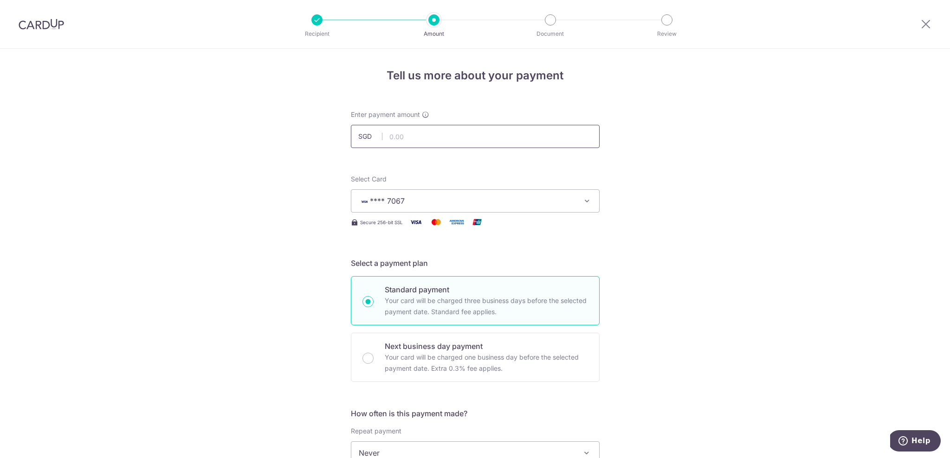
click at [403, 139] on input "text" at bounding box center [475, 136] width 249 height 23
type input "1,300.69"
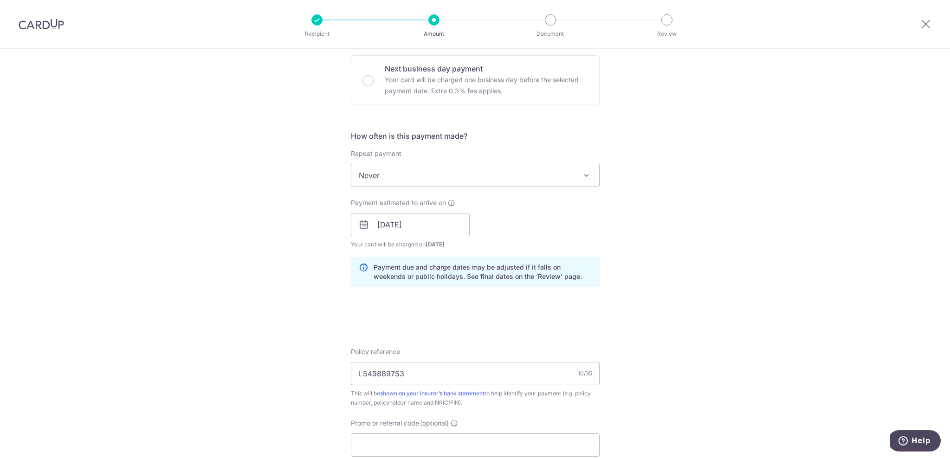
scroll to position [468, 0]
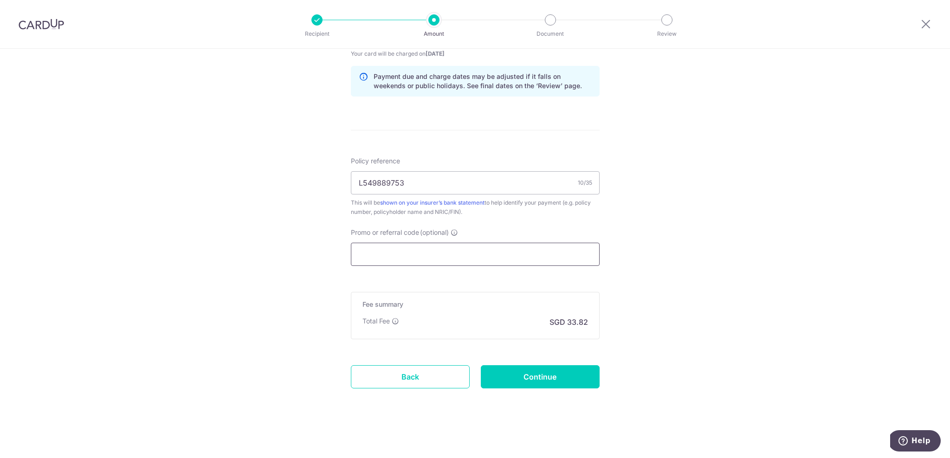
click at [442, 251] on input "Promo or referral code (optional)" at bounding box center [475, 254] width 249 height 23
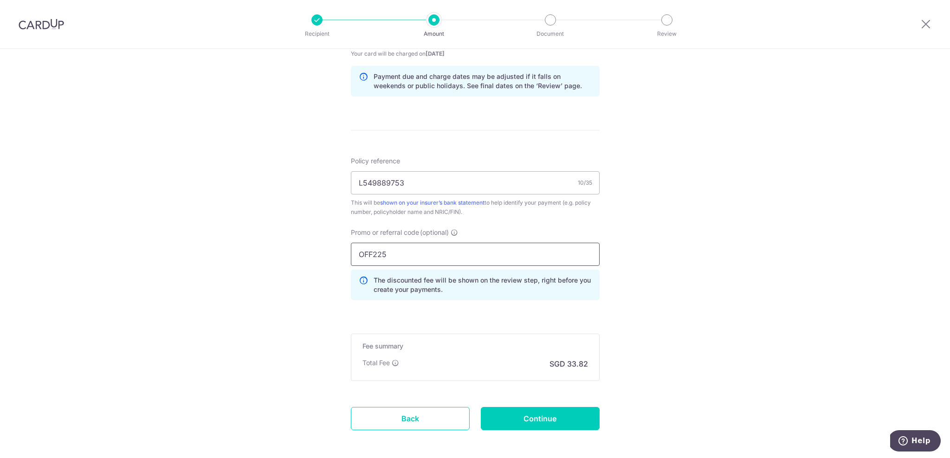
type input "OFF225"
click at [691, 239] on div "Tell us more about your payment Enter payment amount SGD 1,300.69 1300.69 Selec…" at bounding box center [475, 40] width 950 height 920
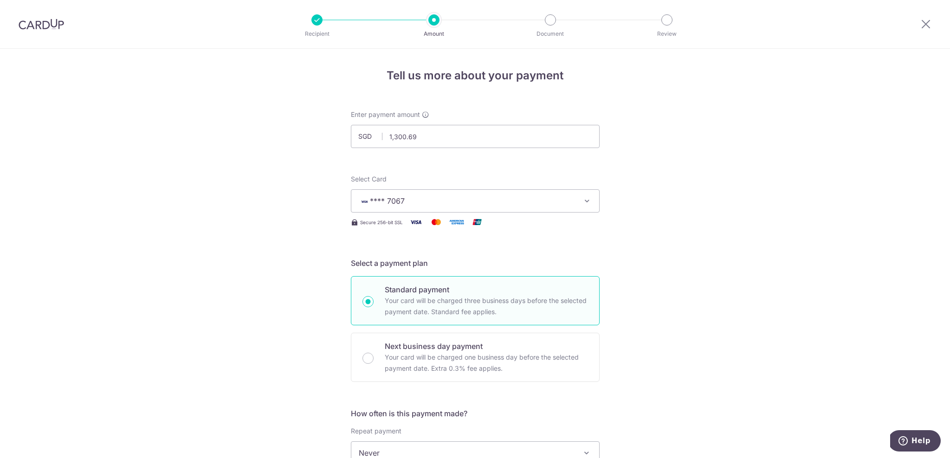
scroll to position [510, 0]
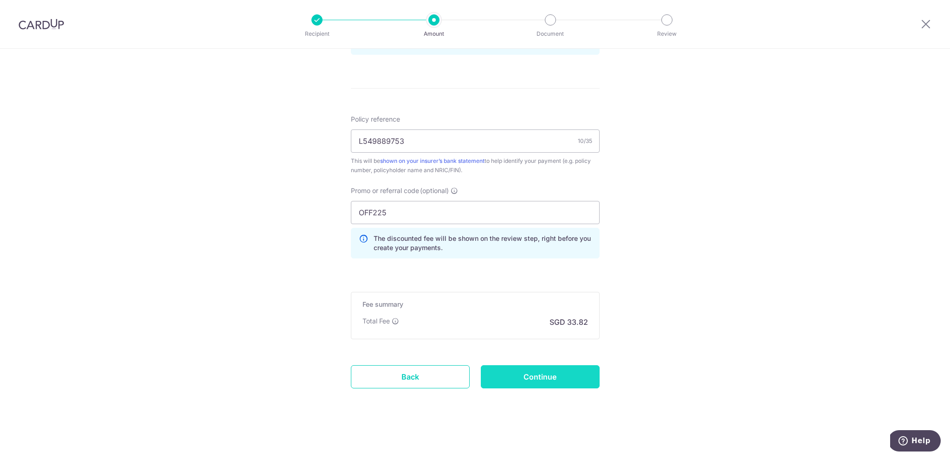
click at [553, 374] on input "Continue" at bounding box center [540, 376] width 119 height 23
type input "Create Schedule"
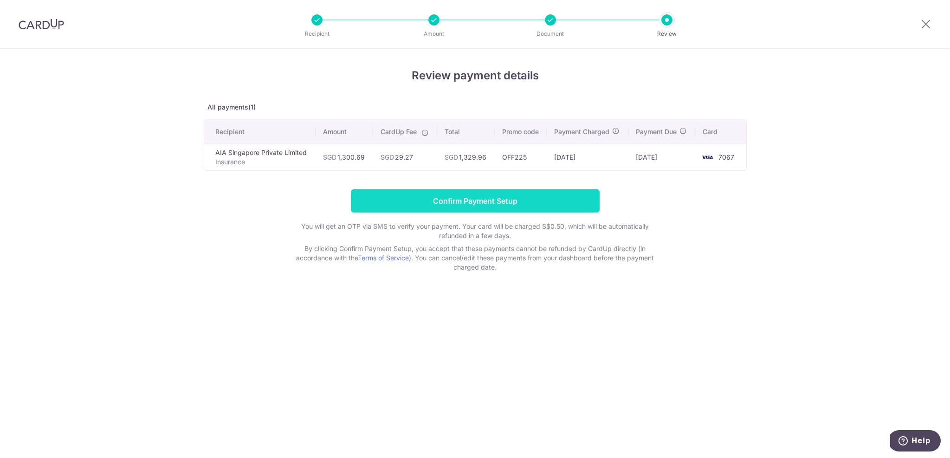
click at [474, 203] on input "Confirm Payment Setup" at bounding box center [475, 200] width 249 height 23
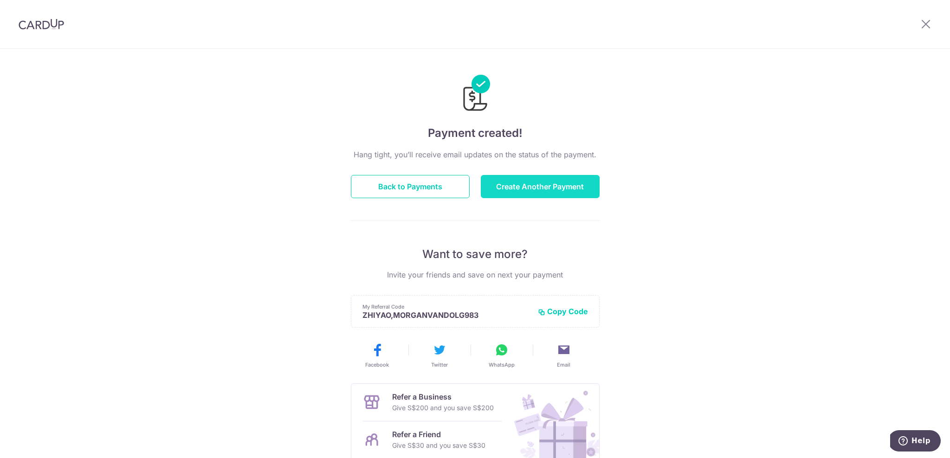
click at [567, 187] on button "Create Another Payment" at bounding box center [540, 186] width 119 height 23
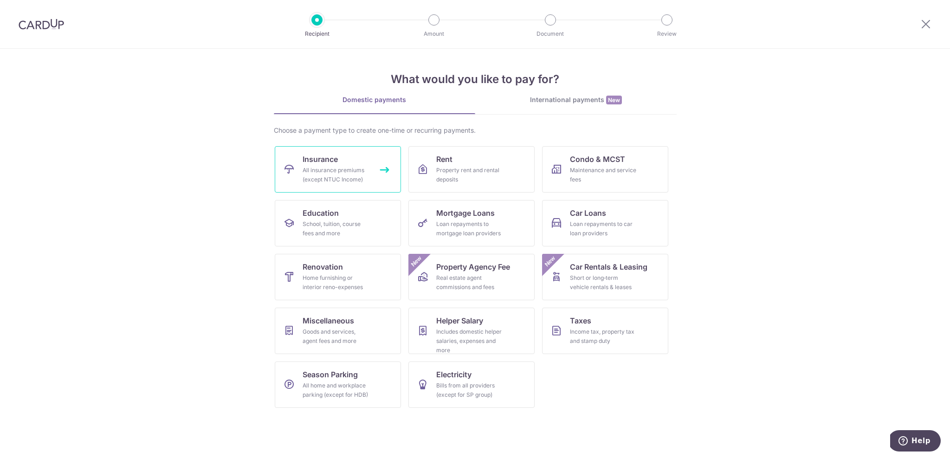
click at [381, 156] on link "Insurance All insurance premiums (except NTUC Income)" at bounding box center [338, 169] width 126 height 46
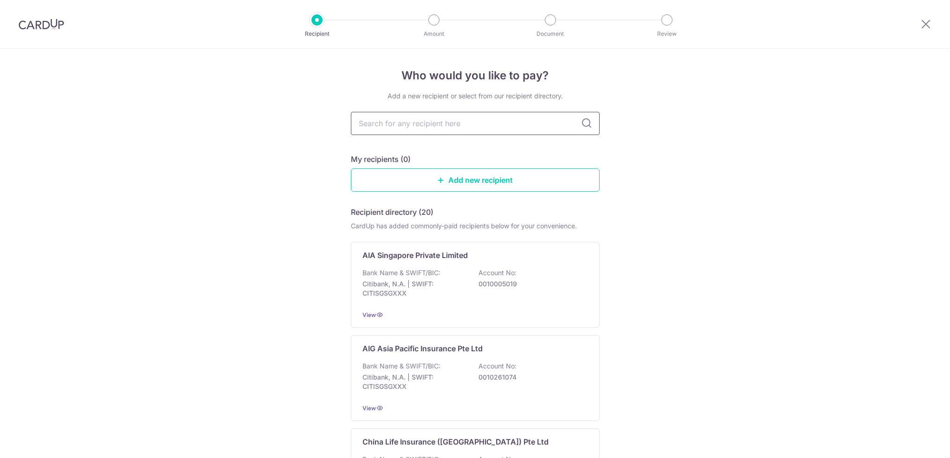
click at [420, 124] on input "text" at bounding box center [475, 123] width 249 height 23
type input "aia"
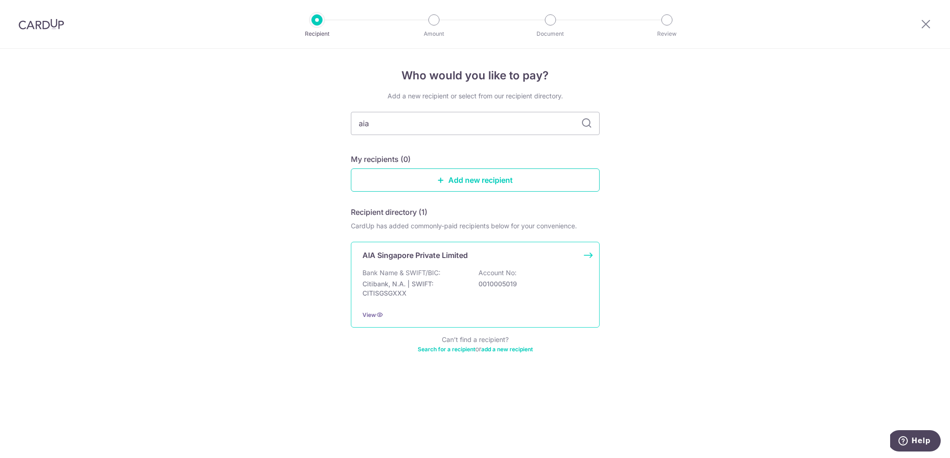
click at [402, 271] on p "Bank Name & SWIFT/BIC:" at bounding box center [402, 272] width 78 height 9
